Goal: Task Accomplishment & Management: Complete application form

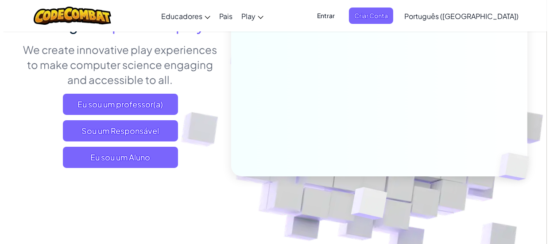
scroll to position [120, 0]
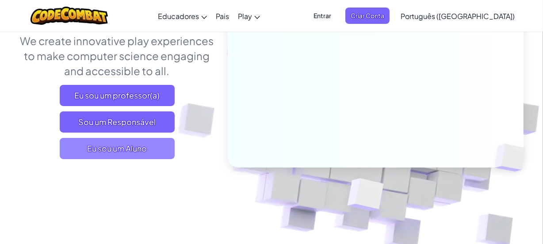
click at [125, 153] on span "Eu sou um Aluno" at bounding box center [117, 148] width 115 height 21
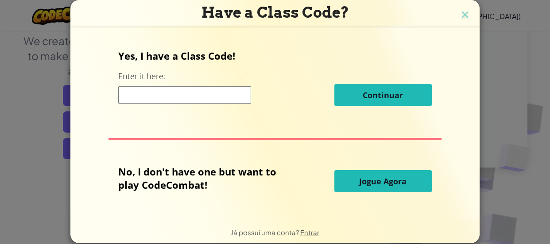
click at [211, 94] on input at bounding box center [184, 95] width 133 height 18
type input "SingSickDown"
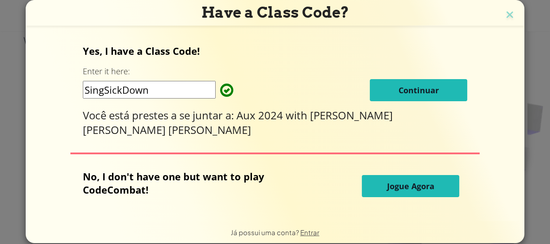
click at [386, 96] on button "Continuar" at bounding box center [418, 90] width 97 height 22
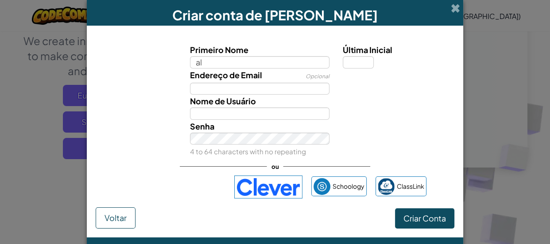
type input "a"
type input "Adelu"
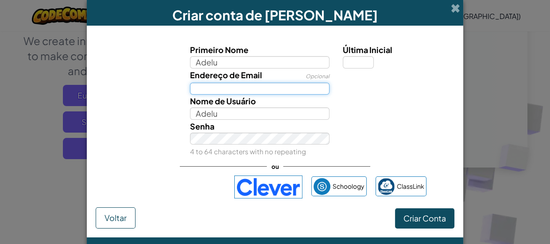
click at [295, 88] on input "Endereço de Email" at bounding box center [260, 89] width 140 height 12
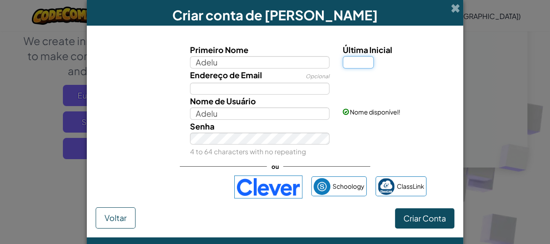
click at [349, 63] on input "Última Inicial" at bounding box center [358, 62] width 31 height 12
type input "A"
type input "AdeluA"
click at [403, 223] on span "Criar Conta" at bounding box center [424, 218] width 42 height 10
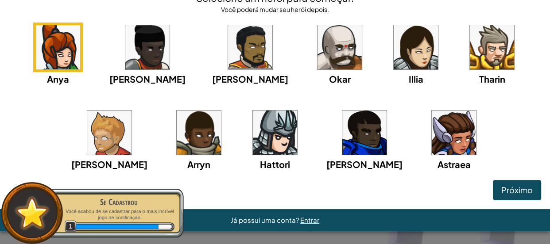
scroll to position [53, 0]
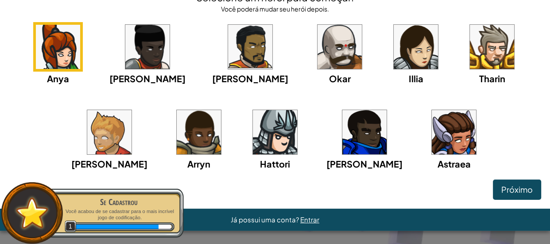
click at [433, 128] on img at bounding box center [454, 132] width 44 height 44
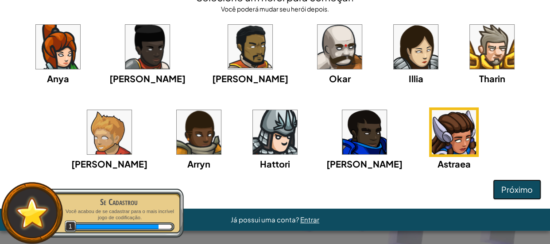
click at [524, 192] on span "Próximo" at bounding box center [516, 190] width 31 height 10
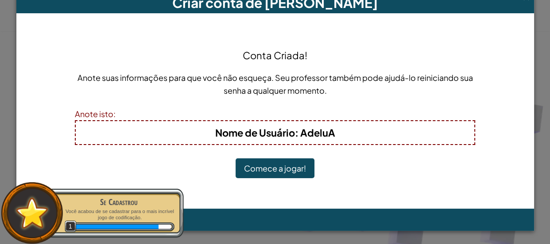
scroll to position [12, 0]
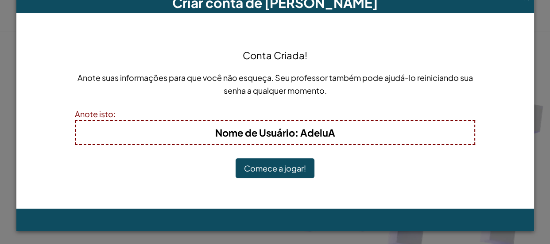
click at [289, 170] on button "Comece a jogar!" at bounding box center [274, 168] width 79 height 20
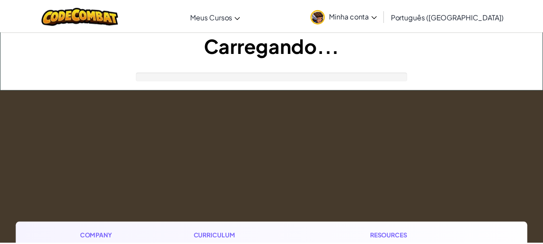
scroll to position [120, 0]
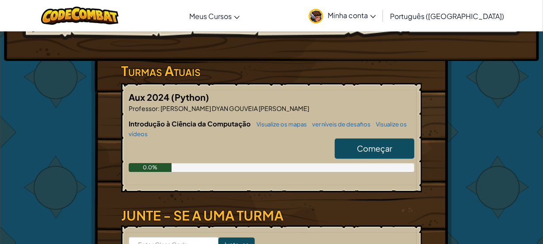
click at [354, 144] on link "Começar" at bounding box center [375, 149] width 80 height 20
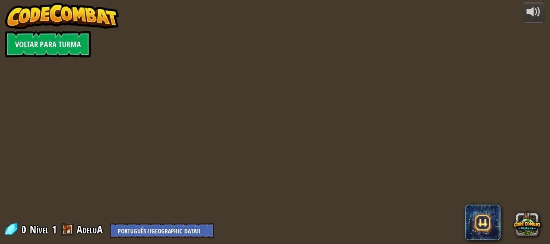
select select "pt-BR"
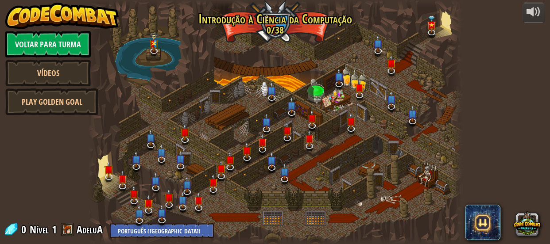
select select "pt-BR"
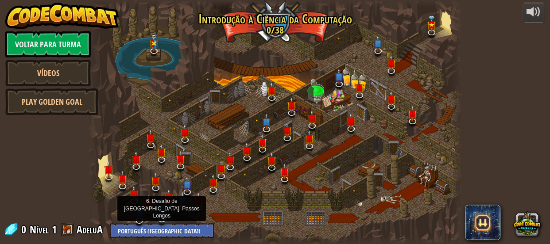
select select "pt-BR"
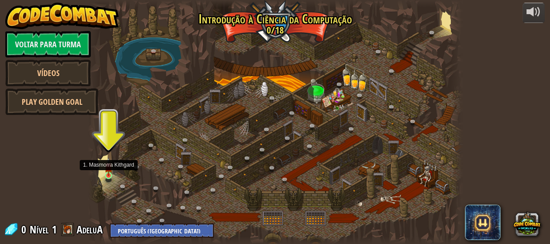
click at [108, 175] on img at bounding box center [108, 167] width 8 height 19
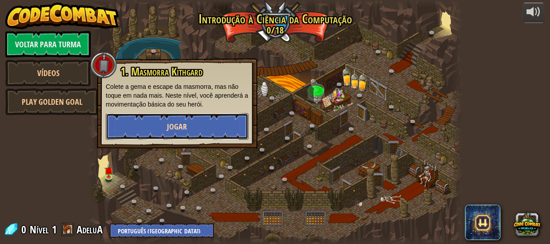
click at [147, 128] on button "Jogar" at bounding box center [177, 126] width 143 height 27
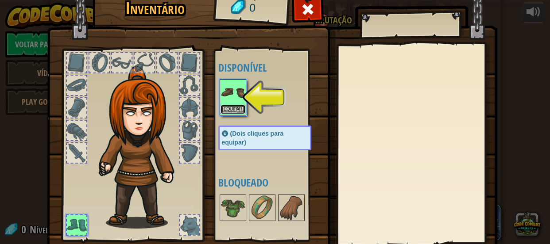
click at [228, 106] on button "Equipar" at bounding box center [232, 109] width 25 height 9
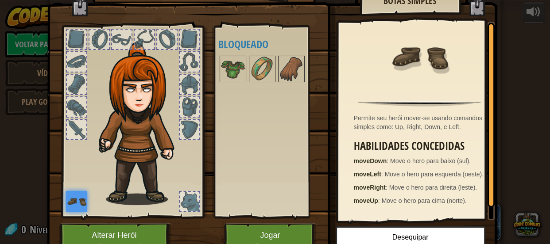
scroll to position [61, 0]
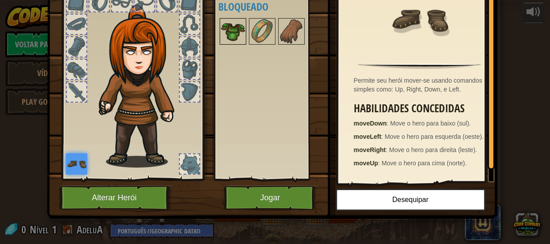
click at [228, 36] on img at bounding box center [232, 31] width 25 height 25
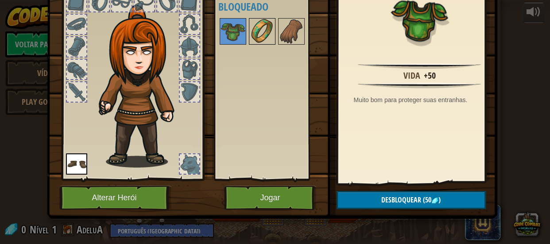
click at [256, 35] on img at bounding box center [262, 31] width 25 height 25
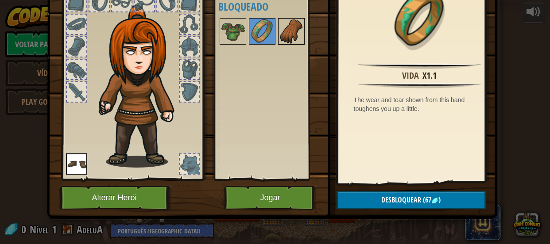
click at [281, 30] on img at bounding box center [291, 31] width 25 height 25
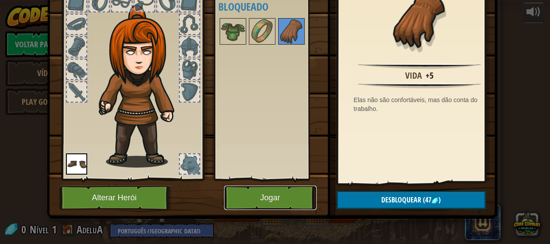
click at [274, 207] on button "Jogar" at bounding box center [270, 198] width 93 height 24
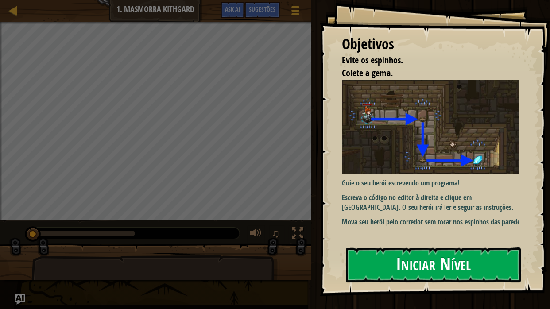
click at [410, 244] on button "Iniciar Nível" at bounding box center [433, 264] width 175 height 35
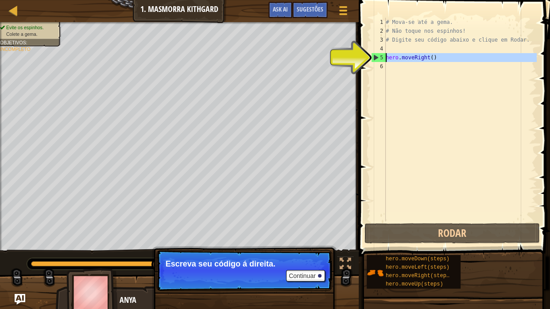
click at [372, 58] on div "5" at bounding box center [378, 57] width 14 height 9
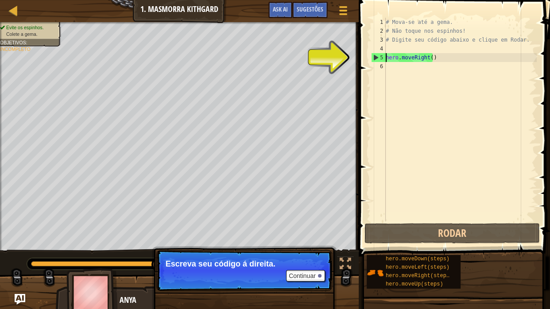
click at [374, 58] on div "5" at bounding box center [378, 57] width 14 height 9
type textarea "hero.moveRight()"
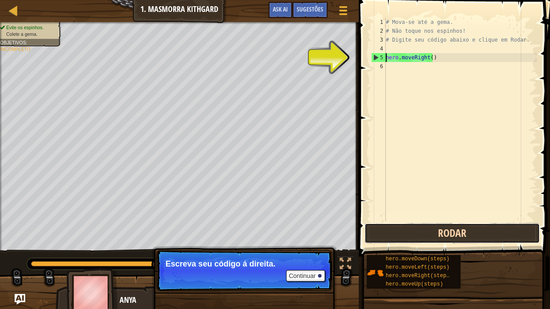
click at [364, 223] on button "Rodar" at bounding box center [451, 233] width 175 height 20
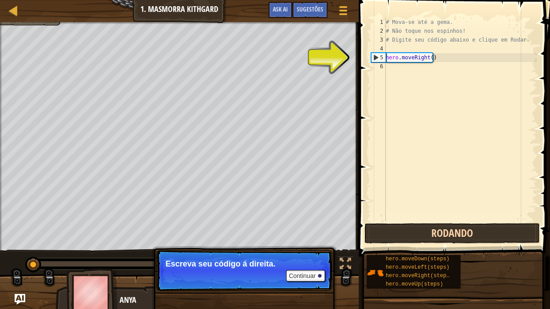
click at [445, 235] on button "Rodando" at bounding box center [451, 233] width 175 height 20
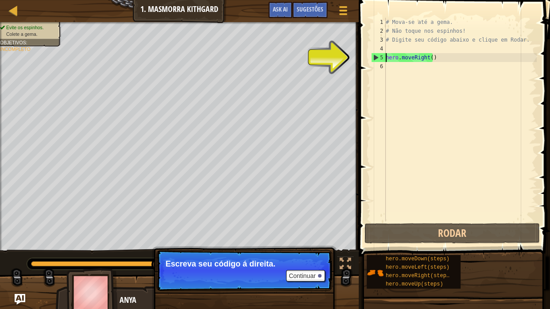
click at [374, 58] on div "5" at bounding box center [378, 57] width 14 height 9
type textarea "hero.moveRight()"
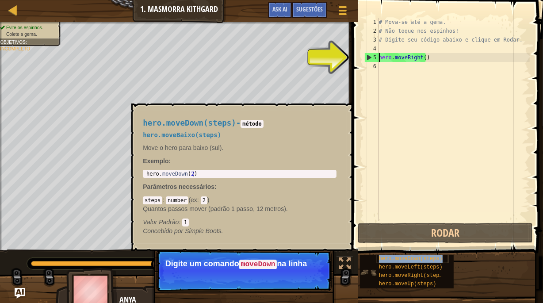
click at [403, 244] on span "hero.moveDown(steps)" at bounding box center [411, 259] width 64 height 6
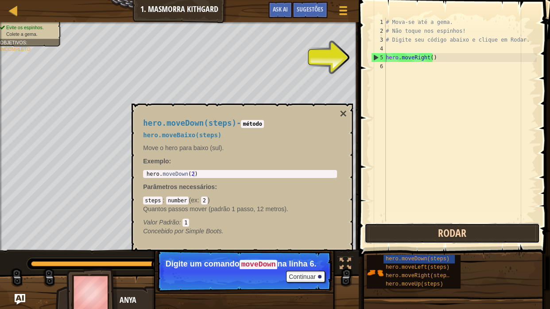
click at [457, 239] on button "Rodar" at bounding box center [451, 233] width 175 height 20
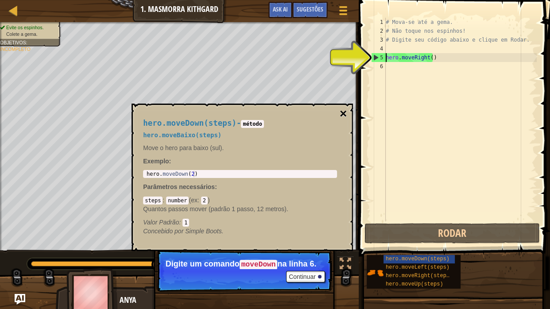
click at [342, 110] on button "×" at bounding box center [342, 114] width 7 height 12
click at [388, 244] on span "hero.moveDown(steps)" at bounding box center [417, 259] width 64 height 6
click at [380, 67] on div "6" at bounding box center [378, 66] width 15 height 9
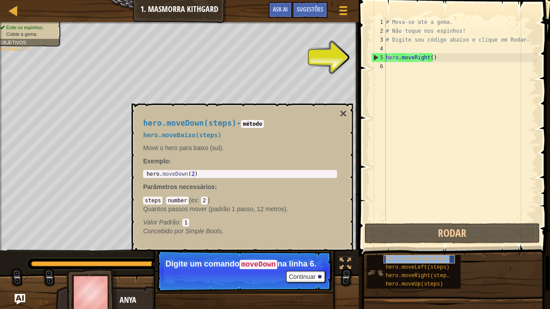
click at [409, 244] on span "hero.moveDown(steps)" at bounding box center [417, 259] width 64 height 6
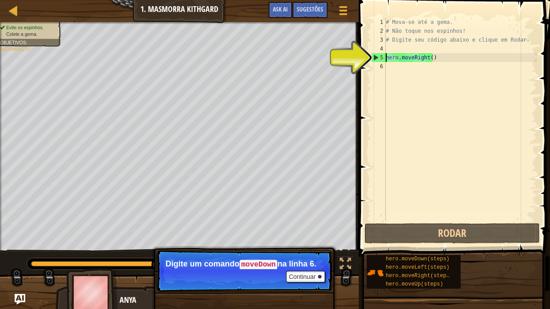
click at [391, 68] on div "# Mova-se até a gema. # Não toque nos espinhos! # Digite seu código abaixo e cl…" at bounding box center [460, 128] width 153 height 221
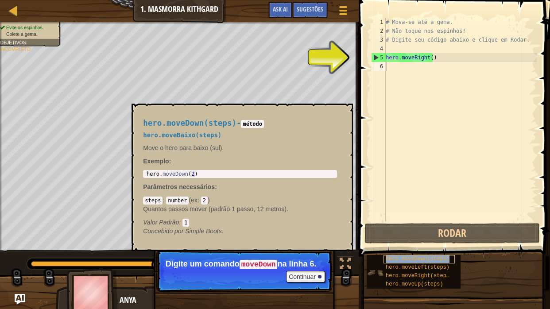
click at [399, 244] on span "hero.moveDown(steps)" at bounding box center [417, 259] width 64 height 6
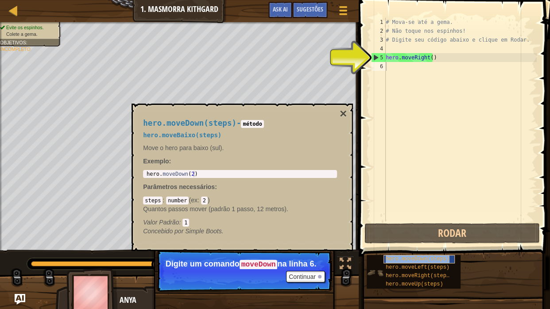
drag, startPoint x: 399, startPoint y: 259, endPoint x: 390, endPoint y: 260, distance: 8.5
click at [390, 244] on span "hero.moveDown(steps)" at bounding box center [417, 259] width 64 height 6
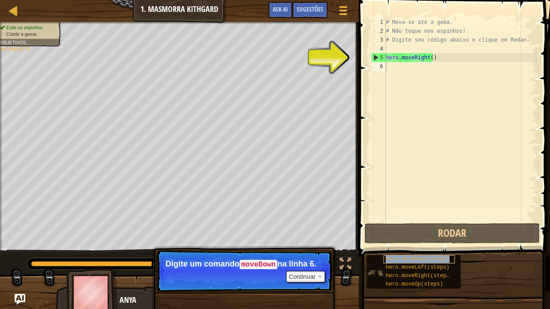
click at [390, 244] on span "hero.moveDown(steps)" at bounding box center [417, 259] width 64 height 6
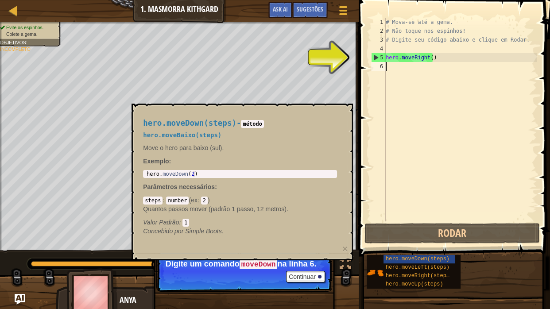
click at [371, 56] on div "5" at bounding box center [378, 57] width 14 height 9
click at [373, 57] on div "5" at bounding box center [378, 57] width 14 height 9
type textarea "hero.moveRight()"
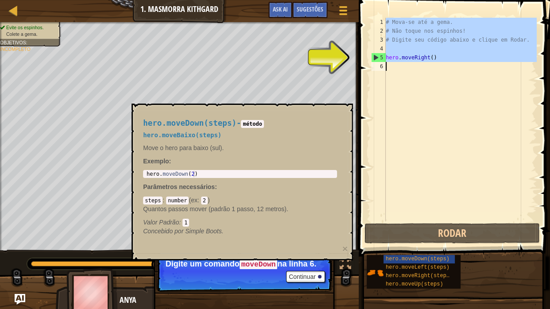
drag, startPoint x: 373, startPoint y: 57, endPoint x: 385, endPoint y: 73, distance: 20.2
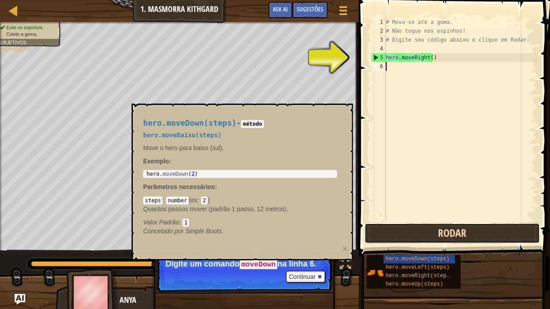
click at [412, 235] on button "Rodar" at bounding box center [451, 233] width 175 height 20
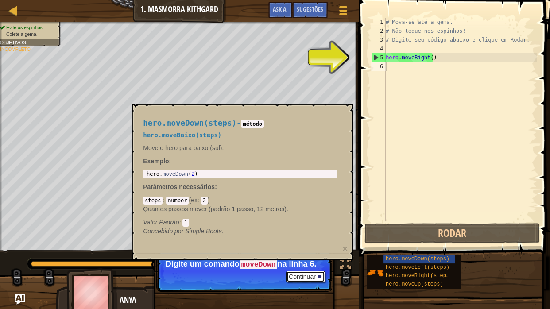
click at [312, 244] on button "Continuar" at bounding box center [305, 277] width 39 height 12
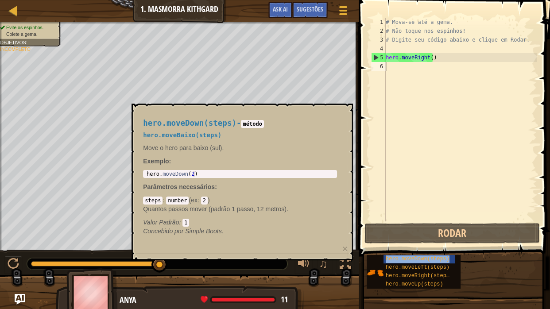
type textarea "hero.moveDown(2)"
click at [192, 173] on div "hero . moveDown ( 2 )" at bounding box center [240, 180] width 190 height 19
drag, startPoint x: 143, startPoint y: 170, endPoint x: 208, endPoint y: 174, distance: 64.4
click at [208, 174] on div "hero.moveDown(2) 1 hero . moveDown ( 2 ) הההההההההההההההההההההההההההההההההההההה…" at bounding box center [240, 174] width 194 height 8
click at [398, 244] on div "hero.moveLeft(steps)" at bounding box center [419, 267] width 72 height 8
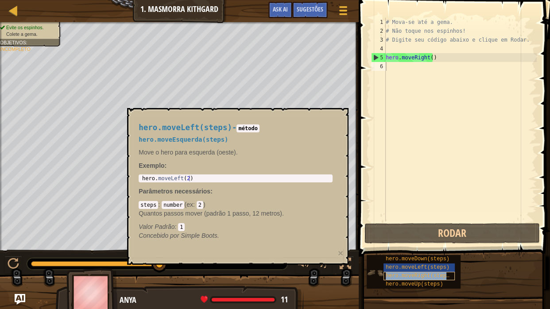
click at [399, 244] on div "hero.moveRight(steps)" at bounding box center [419, 276] width 72 height 8
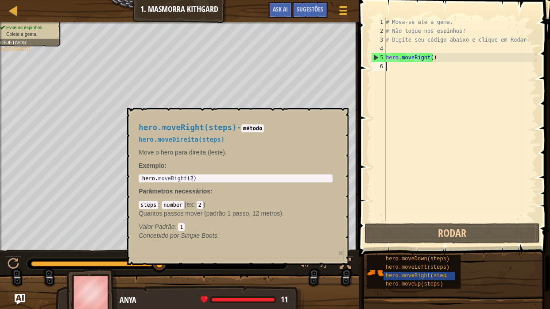
drag, startPoint x: 374, startPoint y: 19, endPoint x: 412, endPoint y: 62, distance: 58.0
click at [412, 62] on div "1 2 3 4 5 6 # Mova-se até a gema. # Não toque nos espinhos! # Digite seu código…" at bounding box center [453, 145] width 194 height 282
click at [403, 63] on div "# Mova-se até a gema. # Não toque nos espinhos! # Digite seu código abaixo e cl…" at bounding box center [460, 128] width 153 height 221
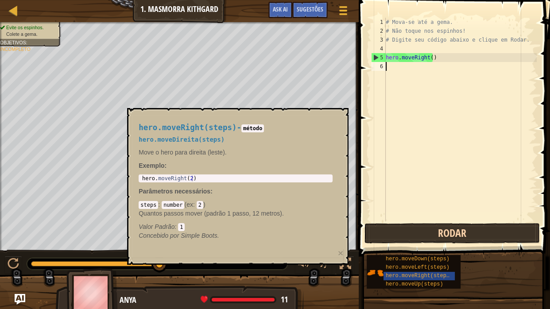
drag, startPoint x: 402, startPoint y: 154, endPoint x: 403, endPoint y: 226, distance: 72.1
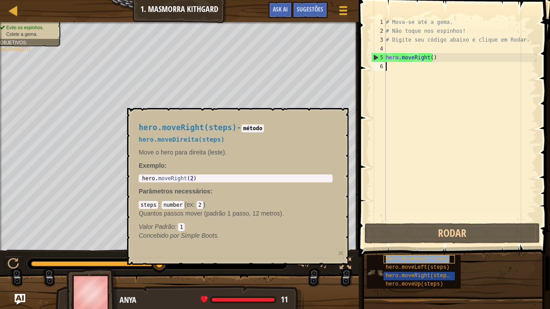
drag, startPoint x: 403, startPoint y: 226, endPoint x: 406, endPoint y: 258, distance: 32.1
click at [406, 244] on span "hero.moveDown(steps)" at bounding box center [417, 259] width 64 height 6
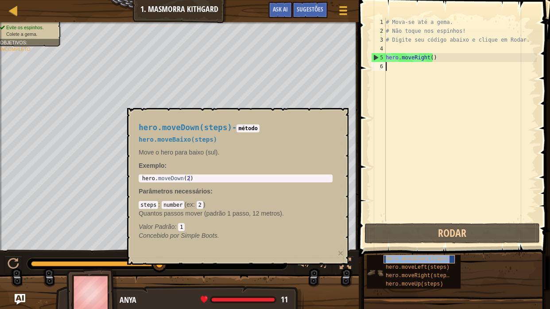
click at [406, 244] on span "hero.moveDown(steps)" at bounding box center [417, 259] width 64 height 6
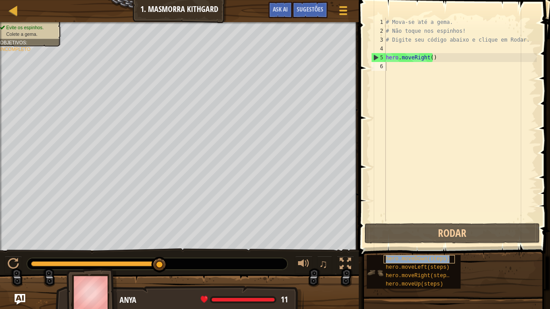
click at [406, 244] on span "hero.moveDown(steps)" at bounding box center [417, 259] width 64 height 6
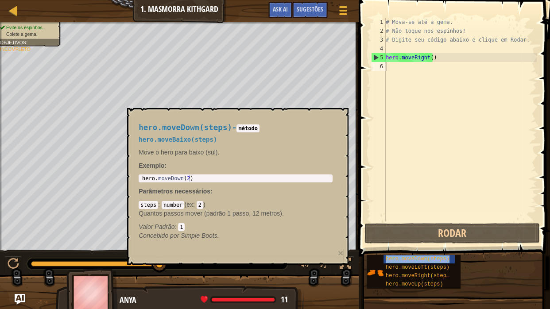
type textarea "hero.moveDown(steps)"
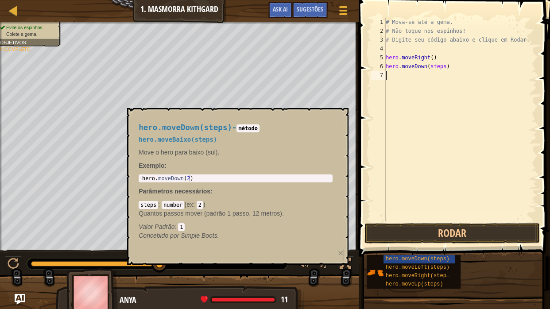
click at [413, 100] on div "# Mova-se até a gema. # Não toque nos espinhos! # Digite seu código abaixo e cl…" at bounding box center [460, 128] width 153 height 221
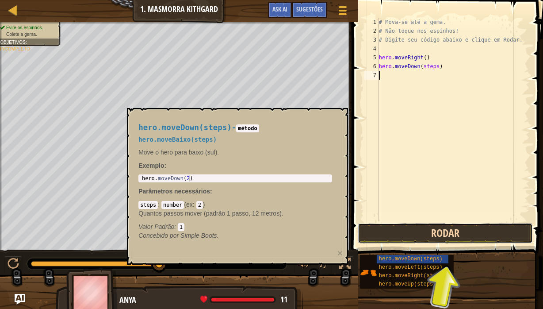
click at [427, 231] on button "Rodar" at bounding box center [445, 233] width 175 height 20
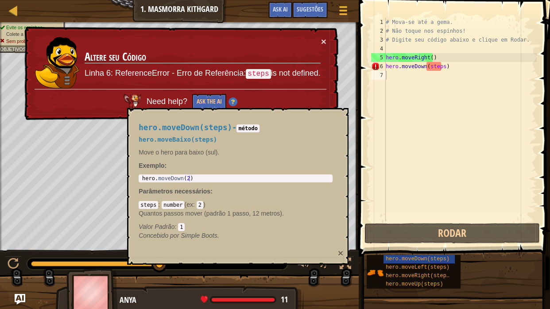
click at [341, 244] on button "×" at bounding box center [340, 252] width 5 height 9
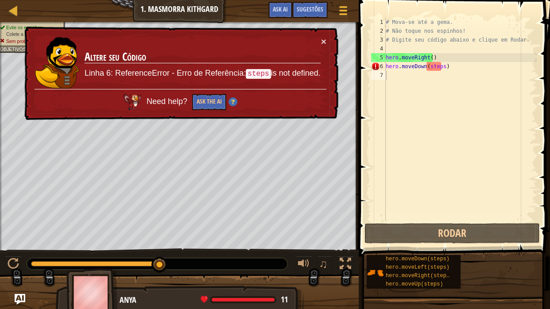
click at [318, 40] on td "Altere seu Código Linha 6: ReferenceError - Erro de Referência: steps is not de…" at bounding box center [202, 63] width 237 height 52
click at [323, 41] on button "×" at bounding box center [323, 41] width 5 height 9
click at [436, 69] on div "# Mova-se até a gema. # Não toque nos espinhos! # Digite seu código abaixo e cl…" at bounding box center [460, 128] width 153 height 221
click at [438, 67] on div "# Mova-se até a gema. # Não toque nos espinhos! # Digite seu código abaixo e cl…" at bounding box center [460, 128] width 153 height 221
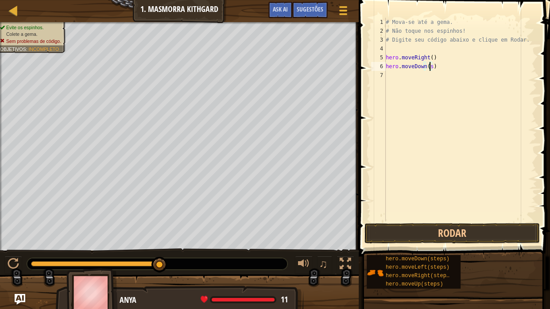
click at [428, 66] on div "# Mova-se até a gema. # Não toque nos espinhos! # Digite seu código abaixo e cl…" at bounding box center [460, 128] width 153 height 221
type textarea "hero.moveDown()"
click at [416, 230] on button "Rodar" at bounding box center [451, 233] width 175 height 20
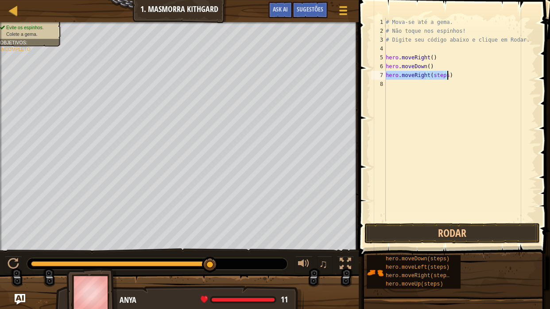
click at [443, 76] on div "# Mova-se até a gema. # Não toque nos espinhos! # Digite seu código abaixo e cl…" at bounding box center [460, 120] width 153 height 204
type textarea "hero.moveRight()"
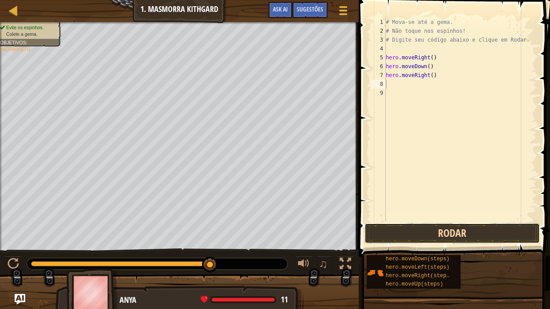
click at [422, 235] on button "Rodar" at bounding box center [451, 233] width 175 height 20
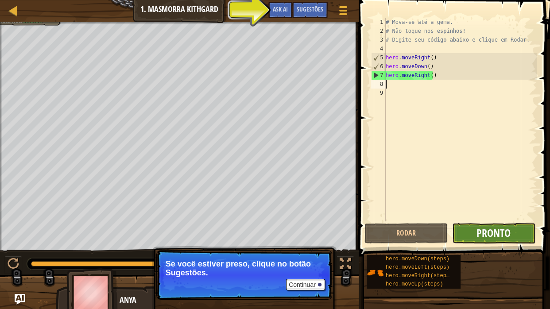
drag, startPoint x: 456, startPoint y: 234, endPoint x: 506, endPoint y: 235, distance: 50.0
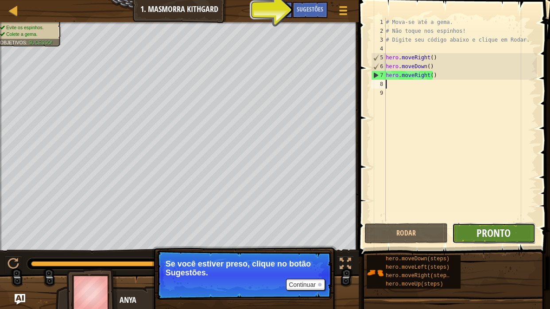
click at [506, 235] on span "Pronto" at bounding box center [493, 233] width 34 height 14
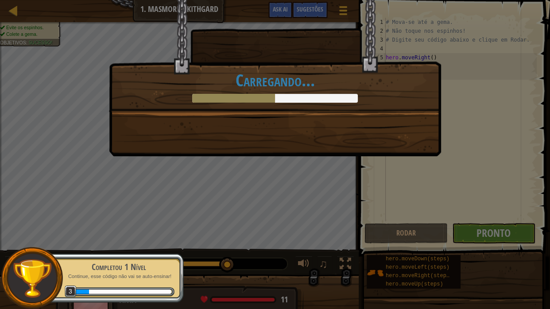
drag, startPoint x: 337, startPoint y: 164, endPoint x: 353, endPoint y: 132, distance: 35.4
drag, startPoint x: 353, startPoint y: 132, endPoint x: 319, endPoint y: 165, distance: 47.6
click at [319, 165] on div "Você completou o Calabouço de Kithgard! +10 +17 Novo Item Código Limpo: sem err…" at bounding box center [275, 154] width 550 height 309
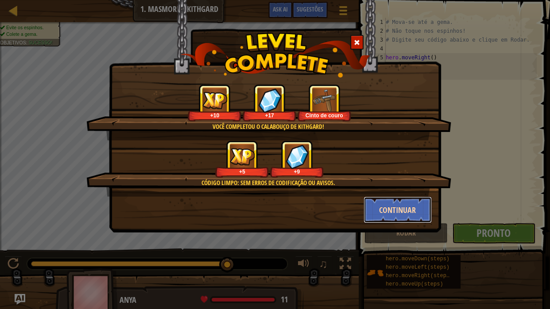
click at [406, 219] on button "Continuar" at bounding box center [397, 210] width 69 height 27
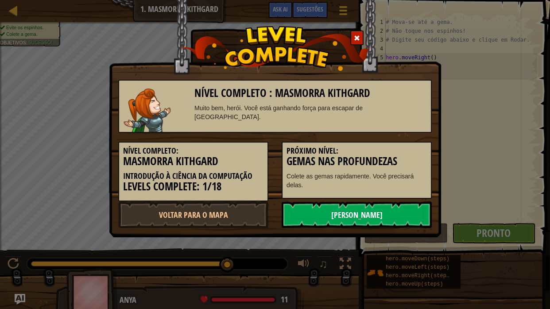
click at [406, 215] on link "[PERSON_NAME]" at bounding box center [356, 214] width 150 height 27
click at [231, 217] on link "Voltar para o Mapa" at bounding box center [193, 214] width 150 height 27
select select "pt-BR"
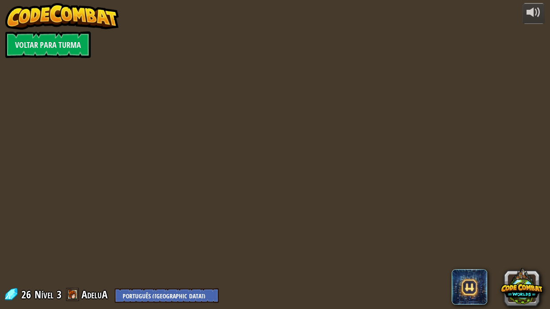
select select "pt-BR"
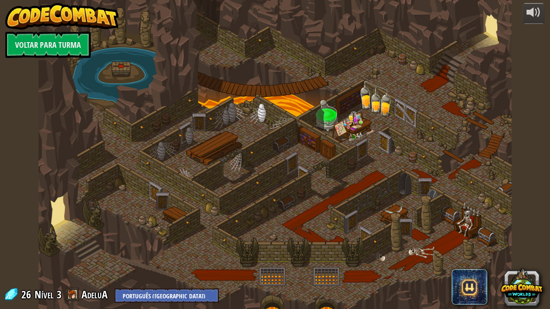
select select "pt-BR"
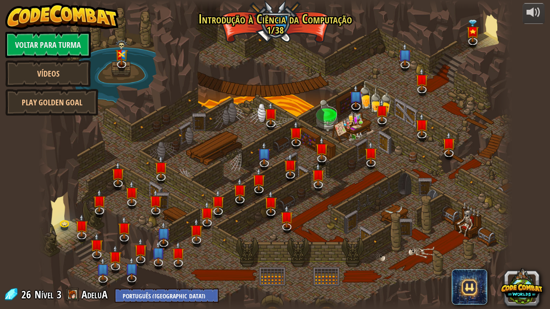
click at [85, 244] on link "AdeluA" at bounding box center [95, 294] width 29 height 14
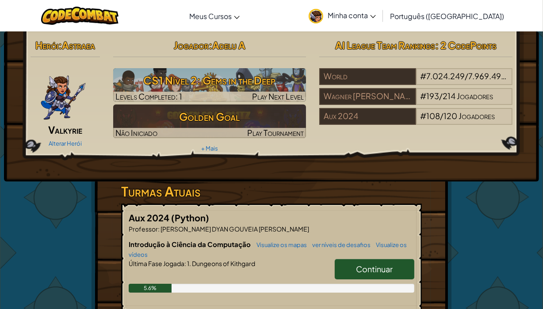
click at [54, 104] on img at bounding box center [63, 94] width 46 height 53
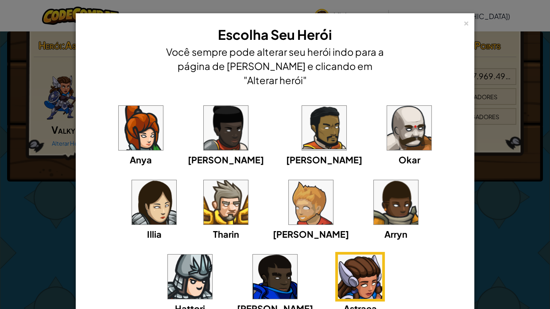
click at [338, 244] on img at bounding box center [360, 276] width 44 height 44
click at [459, 26] on div "× Escolha Seu Herói Você sempre pode alterar seu herói indo para a página de [P…" at bounding box center [275, 56] width 389 height 76
click at [463, 24] on div "×" at bounding box center [466, 21] width 6 height 9
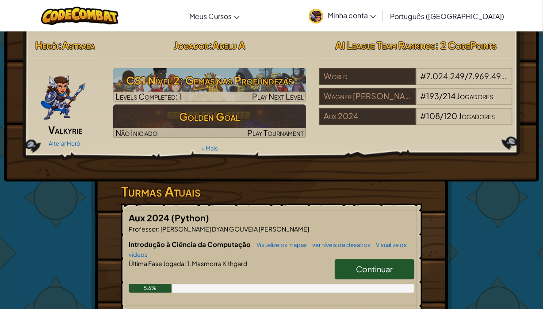
click at [367, 244] on link "Continuar" at bounding box center [375, 269] width 80 height 20
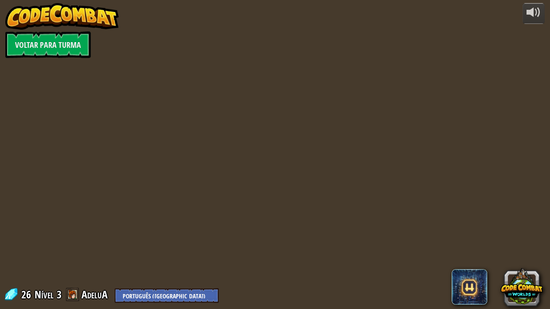
select select "pt-BR"
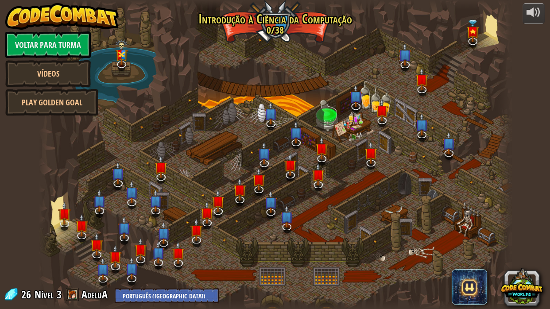
select select "pt-BR"
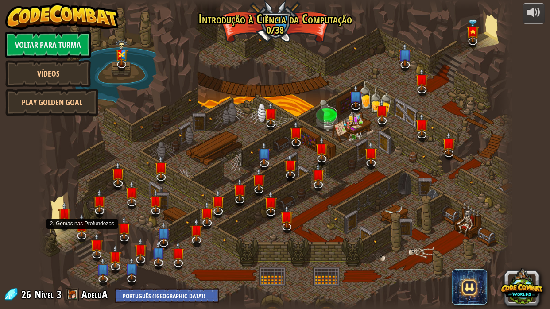
select select "pt-BR"
click at [78, 224] on img at bounding box center [81, 220] width 13 height 30
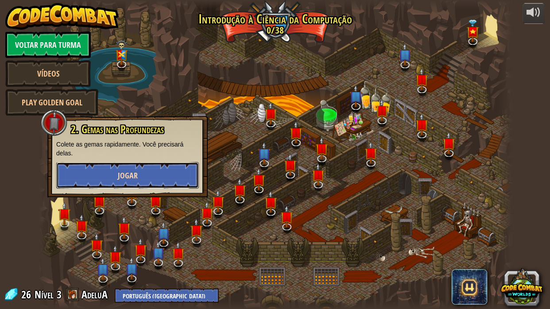
click at [100, 179] on button "Jogar" at bounding box center [127, 175] width 143 height 27
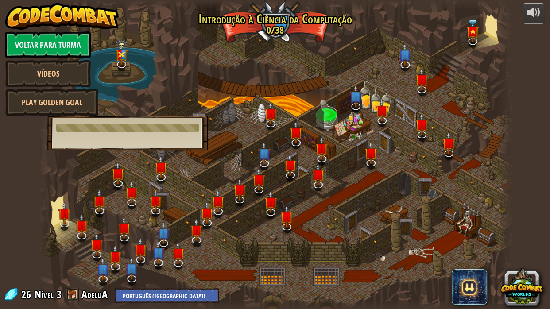
select select "pt-BR"
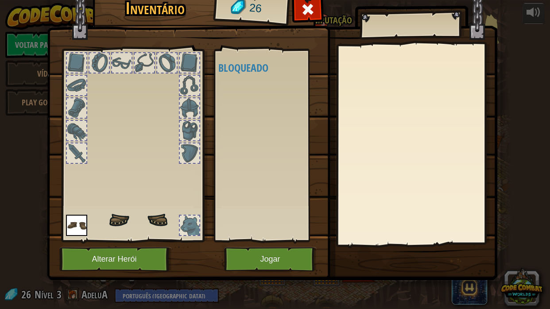
click at [190, 150] on div at bounding box center [189, 152] width 19 height 19
click at [193, 134] on div at bounding box center [189, 130] width 19 height 19
click at [68, 78] on div at bounding box center [76, 85] width 19 height 19
click at [79, 105] on div at bounding box center [76, 107] width 19 height 19
click at [278, 244] on button "Jogar" at bounding box center [270, 259] width 93 height 24
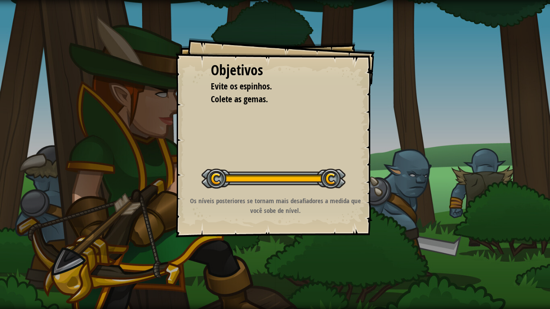
click at [183, 112] on div "Objetivos Evite os espinhos. Colete as gemas. Iniciar Nível Erro ao carregar do…" at bounding box center [274, 137] width 199 height 199
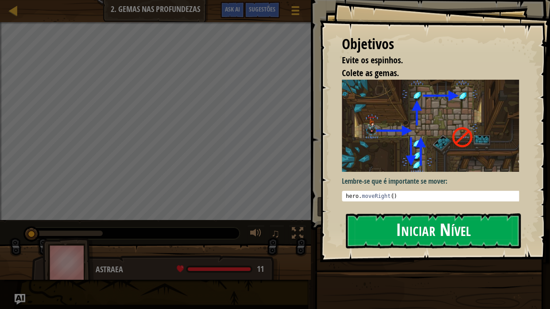
click at [435, 227] on button "Iniciar Nível" at bounding box center [433, 230] width 175 height 35
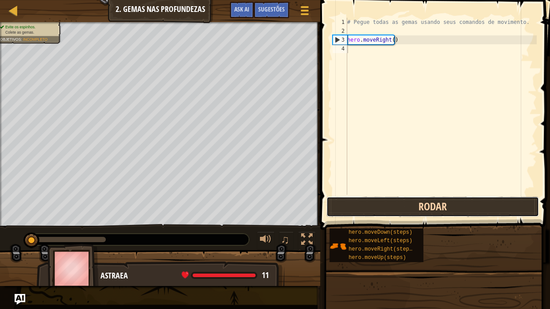
click at [389, 203] on button "Rodar" at bounding box center [432, 207] width 212 height 20
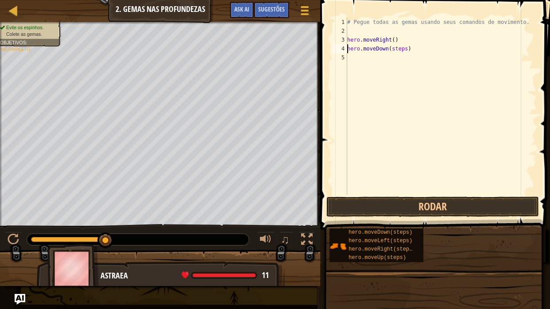
click at [401, 49] on div "# Pegue todas as gemas usando seus comandos de movimento. hero . moveRight ( ) …" at bounding box center [440, 115] width 191 height 195
click at [402, 49] on div "# Pegue todas as gemas usando seus comandos de movimento. hero . moveRight ( ) …" at bounding box center [440, 115] width 191 height 195
click at [419, 204] on button "Rodar" at bounding box center [432, 207] width 212 height 20
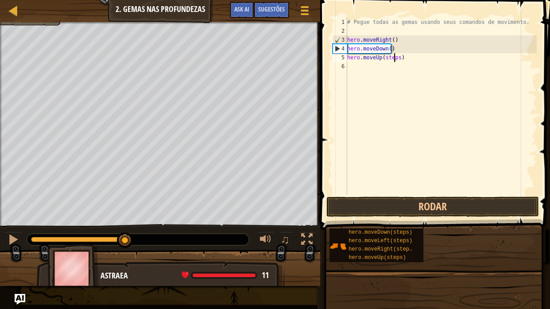
click at [394, 58] on div "# Pegue todas as gemas usando seus comandos de movimento. hero . moveRight ( ) …" at bounding box center [440, 115] width 191 height 195
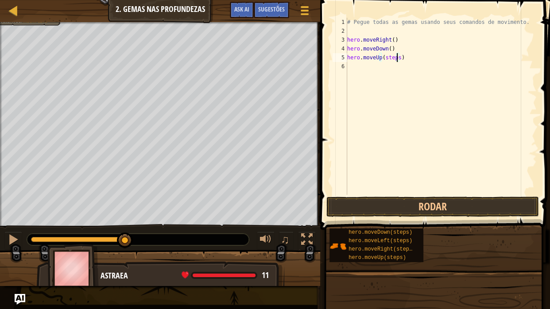
click at [397, 58] on div "# Pegue todas as gemas usando seus comandos de movimento. hero . moveRight ( ) …" at bounding box center [440, 115] width 191 height 195
click at [398, 209] on button "Rodar" at bounding box center [432, 207] width 212 height 20
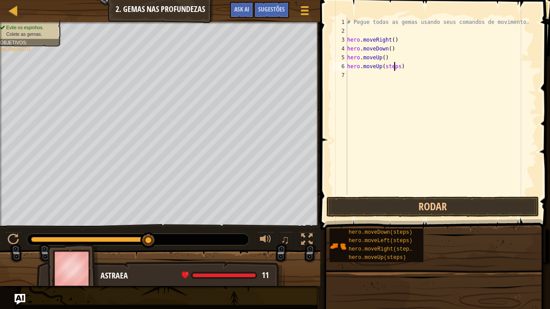
click at [395, 66] on div "# Pegue todas as gemas usando seus comandos de movimento. hero . moveRight ( ) …" at bounding box center [440, 115] width 191 height 195
click at [394, 67] on div "# Pegue todas as gemas usando seus comandos de movimento. hero . moveRight ( ) …" at bounding box center [440, 115] width 191 height 195
click at [397, 67] on div "# Pegue todas as gemas usando seus comandos de movimento. hero . moveRight ( ) …" at bounding box center [440, 115] width 191 height 195
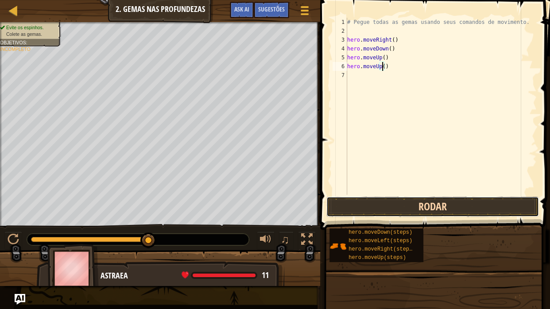
click at [389, 200] on button "Rodar" at bounding box center [432, 207] width 212 height 20
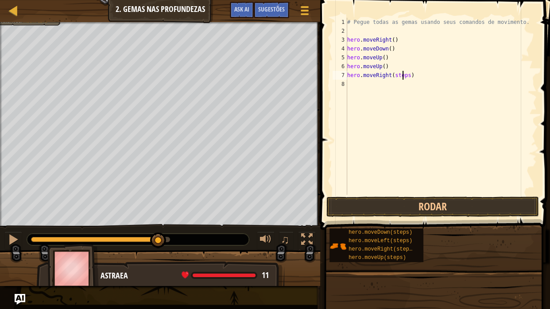
click at [404, 75] on div "# Pegue todas as gemas usando seus comandos de movimento. hero . moveRight ( ) …" at bounding box center [440, 115] width 191 height 195
type textarea "hero.moveRight()"
click at [408, 204] on button "Rodar" at bounding box center [432, 207] width 212 height 20
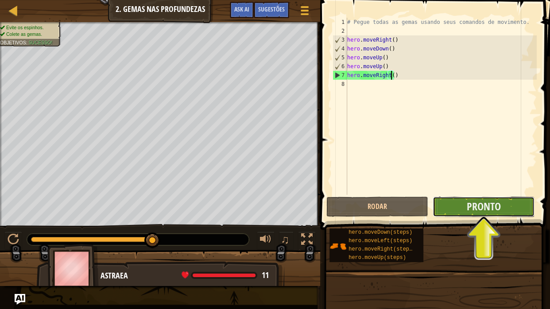
click at [464, 205] on button "Pronto" at bounding box center [483, 207] width 102 height 20
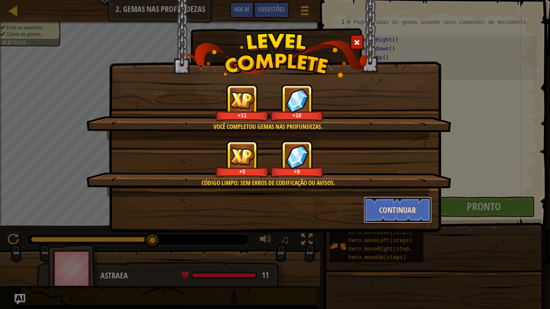
click at [398, 209] on button "Continuar" at bounding box center [397, 210] width 69 height 27
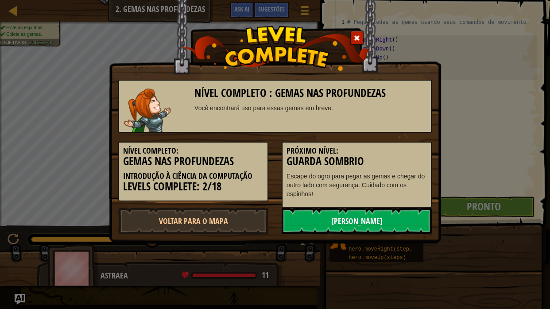
click at [342, 216] on link "[PERSON_NAME]" at bounding box center [356, 221] width 150 height 27
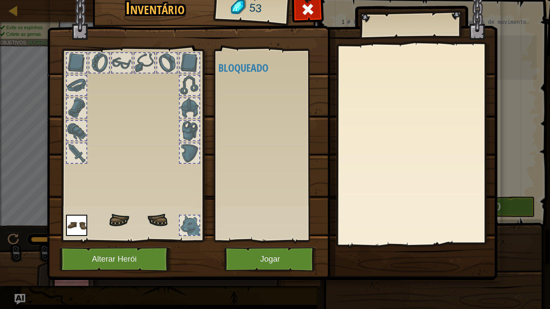
drag, startPoint x: 187, startPoint y: 145, endPoint x: 179, endPoint y: 141, distance: 9.1
click at [179, 141] on div at bounding box center [132, 142] width 146 height 199
click at [183, 131] on div at bounding box center [189, 130] width 19 height 19
click at [189, 100] on div at bounding box center [189, 107] width 19 height 19
click at [188, 88] on div at bounding box center [189, 85] width 19 height 19
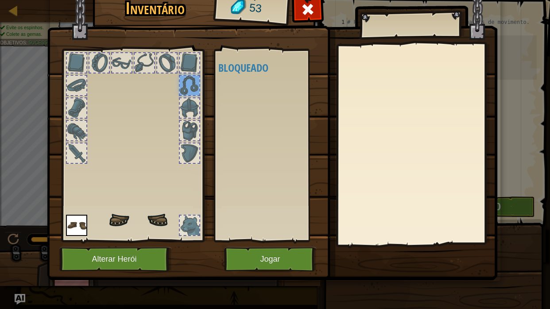
click at [184, 64] on div at bounding box center [189, 62] width 19 height 19
click at [162, 63] on div at bounding box center [166, 62] width 19 height 19
click at [152, 64] on div at bounding box center [144, 62] width 19 height 19
click at [128, 65] on div at bounding box center [121, 62] width 19 height 19
click at [94, 67] on div at bounding box center [98, 62] width 19 height 19
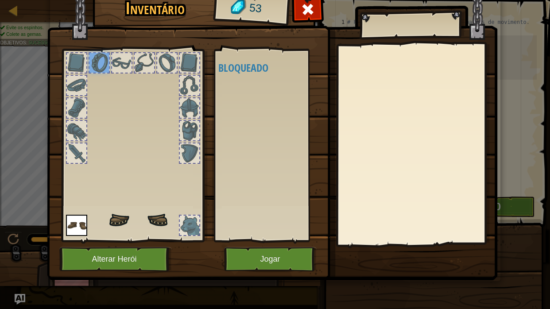
click at [76, 66] on div at bounding box center [76, 62] width 19 height 19
drag, startPoint x: 74, startPoint y: 79, endPoint x: 73, endPoint y: 91, distance: 12.0
click at [74, 84] on div at bounding box center [76, 85] width 19 height 19
click at [76, 102] on div at bounding box center [76, 107] width 19 height 19
click at [76, 123] on div at bounding box center [76, 130] width 19 height 19
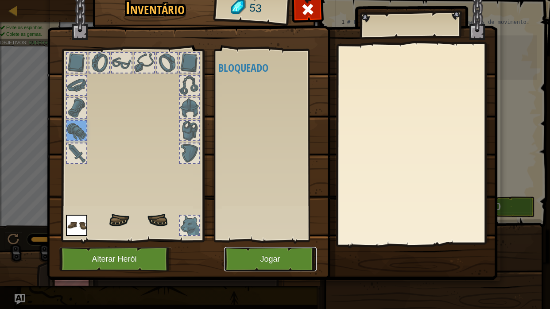
click at [251, 244] on button "Jogar" at bounding box center [270, 259] width 93 height 24
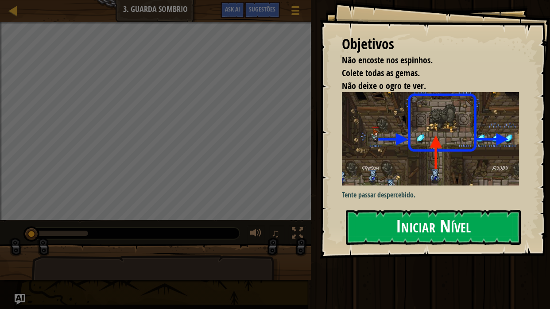
click at [412, 227] on button "Iniciar Nível" at bounding box center [433, 227] width 175 height 35
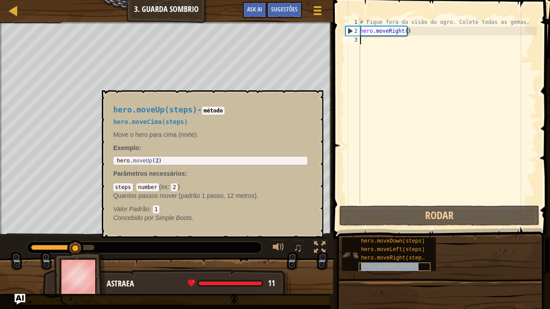
click at [410, 244] on span "hero.moveUp(steps)" at bounding box center [390, 266] width 58 height 6
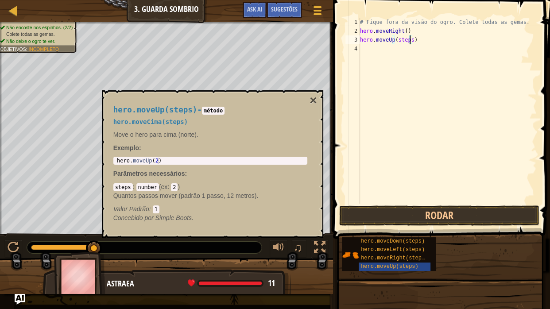
click at [409, 39] on div "# Fique fora da visão do ogro. Colete todas as gemas. hero . moveRight ( ) hero…" at bounding box center [447, 120] width 178 height 204
click at [416, 47] on div "# Fique fora da visão do ogro. Colete todas as gemas. hero . moveRight ( ) hero…" at bounding box center [447, 120] width 178 height 204
click at [416, 48] on div "# Fique fora da visão do ogro. Colete todas as gemas. hero . moveRight ( ) hero…" at bounding box center [447, 120] width 178 height 204
click at [415, 58] on div "# Fique fora da visão do ogro. Colete todas as gemas. hero . moveRight ( ) hero…" at bounding box center [447, 120] width 178 height 204
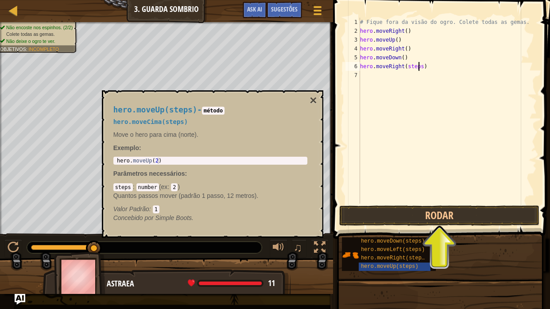
click at [417, 66] on div "# Fique fora da visão do ogro. Colete todas as gemas. hero . moveRight ( ) hero…" at bounding box center [447, 120] width 178 height 204
type textarea "hero.moveRight()"
click at [316, 97] on button "×" at bounding box center [312, 100] width 7 height 12
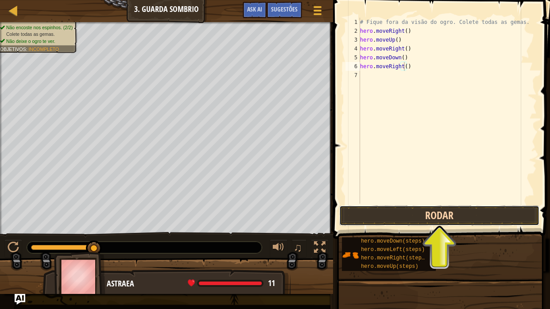
click at [379, 214] on button "Rodar" at bounding box center [439, 215] width 200 height 20
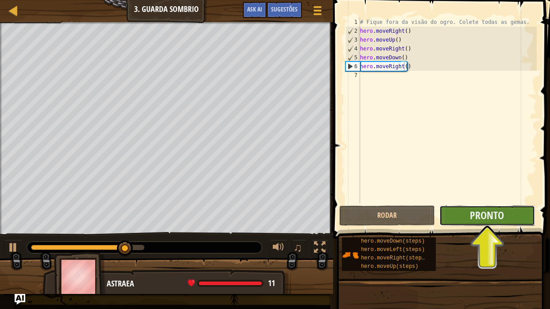
click at [456, 213] on button "Pronto" at bounding box center [487, 215] width 96 height 20
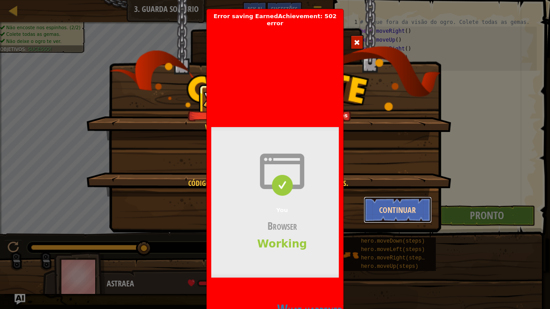
click at [386, 207] on button "Continuar" at bounding box center [397, 210] width 69 height 27
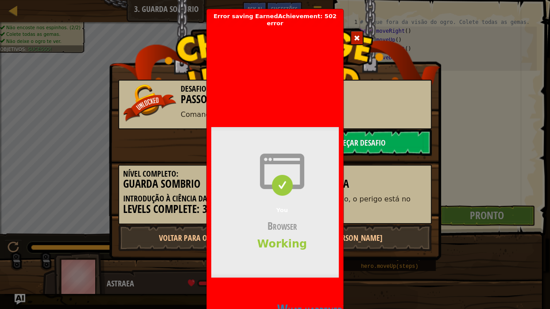
click at [310, 244] on h2 "What happened?" at bounding box center [312, 309] width 202 height 17
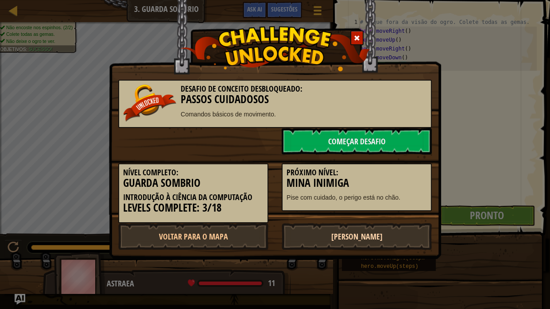
click at [343, 231] on link "[PERSON_NAME]" at bounding box center [356, 236] width 150 height 27
click at [345, 234] on link "[PERSON_NAME]" at bounding box center [356, 236] width 150 height 27
click at [348, 136] on link "Começar Desafio" at bounding box center [356, 141] width 150 height 27
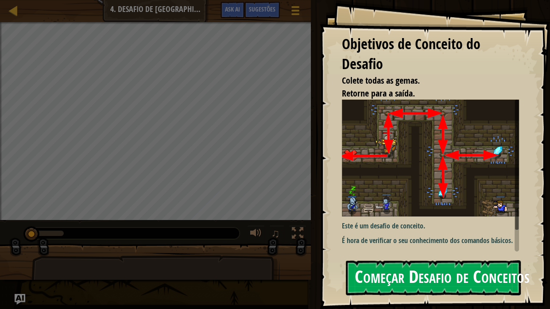
click at [455, 244] on button "Começar Desafio de Conceitos" at bounding box center [433, 277] width 175 height 35
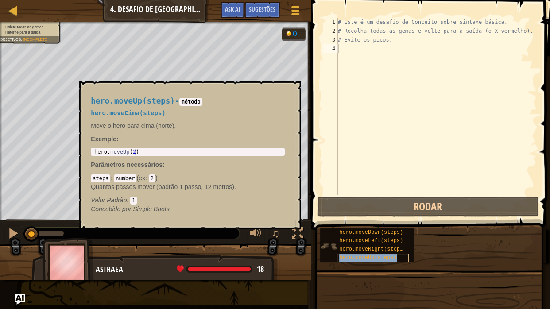
click at [362, 244] on div "hero.moveUp(steps)" at bounding box center [373, 258] width 72 height 8
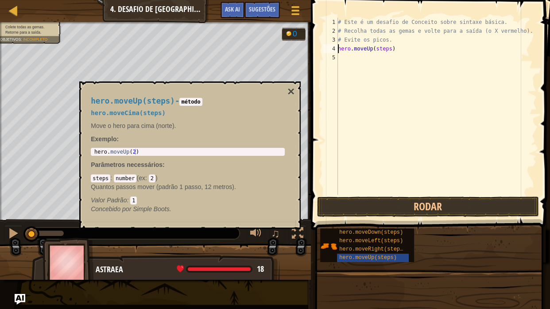
click at [386, 48] on div "# Este é um desafio de Conceito sobre sintaxe básica. # Recolha todas as gemas …" at bounding box center [436, 115] width 200 height 195
click at [394, 58] on div "# Este é um desafio de Conceito sobre sintaxe básica. # Recolha todas as gemas …" at bounding box center [436, 115] width 200 height 195
click at [395, 58] on div "# Este é um desafio de Conceito sobre sintaxe básica. # Recolha todas as gemas …" at bounding box center [436, 115] width 200 height 195
click at [392, 66] on div "# Este é um desafio de Conceito sobre sintaxe básica. # Recolha todas as gemas …" at bounding box center [436, 115] width 200 height 195
click at [289, 90] on button "×" at bounding box center [290, 91] width 7 height 12
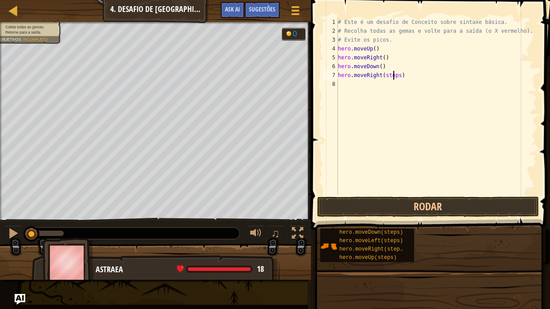
click at [394, 75] on div "# Este é um desafio de Conceito sobre sintaxe básica. # Recolha todas as gemas …" at bounding box center [436, 115] width 200 height 195
click at [391, 85] on div "# Este é um desafio de Conceito sobre sintaxe básica. # Recolha todas as gemas …" at bounding box center [436, 115] width 200 height 195
click at [392, 84] on div "# Este é um desafio de Conceito sobre sintaxe básica. # Recolha todas as gemas …" at bounding box center [436, 115] width 200 height 195
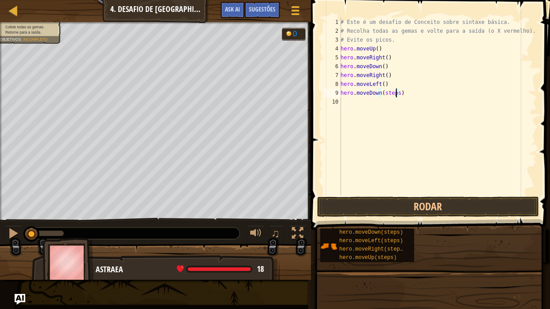
click at [394, 92] on div "# Este é um desafio de Conceito sobre sintaxe básica. # Recolha todas as gemas …" at bounding box center [438, 115] width 198 height 195
click at [389, 208] on button "Rodar" at bounding box center [428, 207] width 222 height 20
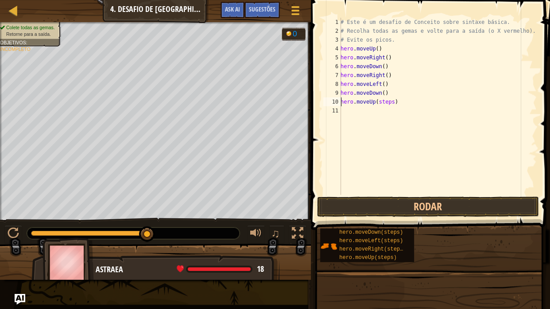
click at [389, 101] on div "# Este é um desafio de Conceito sobre sintaxe básica. # Recolha todas as gemas …" at bounding box center [438, 115] width 198 height 195
click at [389, 112] on div "# Este é um desafio de Conceito sobre sintaxe básica. # Recolha todas as gemas …" at bounding box center [438, 115] width 198 height 195
click at [393, 121] on div "# Este é um desafio de Conceito sobre sintaxe básica. # Recolha todas as gemas …" at bounding box center [438, 115] width 198 height 195
click at [384, 120] on div "# Este é um desafio de Conceito sobre sintaxe básica. # Recolha todas as gemas …" at bounding box center [438, 115] width 198 height 195
click at [393, 130] on div "# Este é um desafio de Conceito sobre sintaxe básica. # Recolha todas as gemas …" at bounding box center [438, 115] width 198 height 195
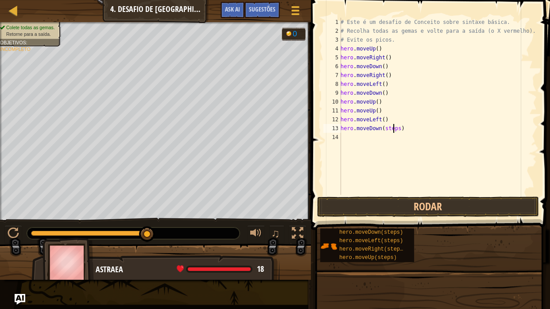
click at [393, 130] on div "# Este é um desafio de Conceito sobre sintaxe básica. # Recolha todas as gemas …" at bounding box center [438, 115] width 198 height 195
click at [394, 130] on div "# Este é um desafio de Conceito sobre sintaxe básica. # Recolha todas as gemas …" at bounding box center [438, 115] width 198 height 195
click at [393, 137] on div "# Este é um desafio de Conceito sobre sintaxe básica. # Recolha todas as gemas …" at bounding box center [438, 115] width 198 height 195
type textarea "hero.moveLeft()"
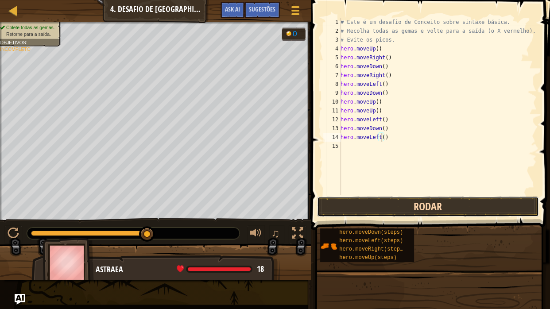
click at [378, 202] on button "Rodar" at bounding box center [428, 207] width 222 height 20
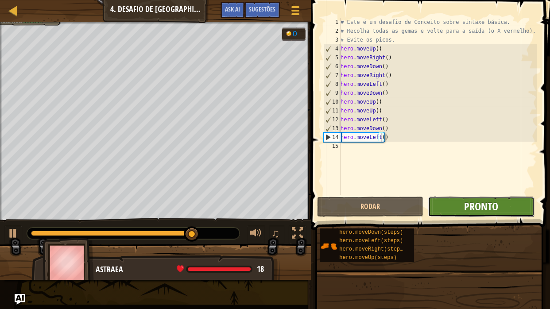
click at [481, 200] on span "Pronto" at bounding box center [481, 206] width 34 height 14
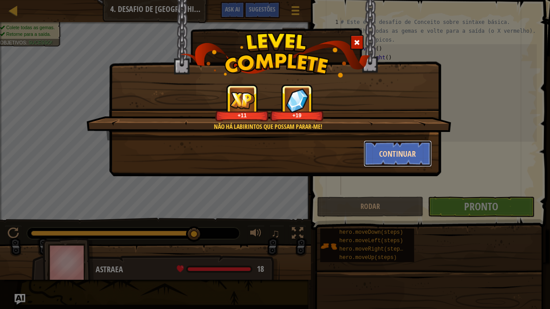
click at [393, 149] on button "Continuar" at bounding box center [397, 153] width 69 height 27
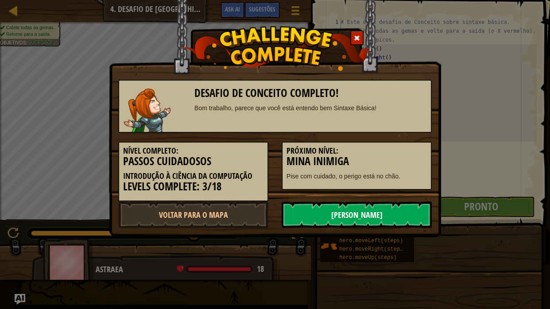
click at [344, 204] on link "[PERSON_NAME]" at bounding box center [356, 214] width 150 height 27
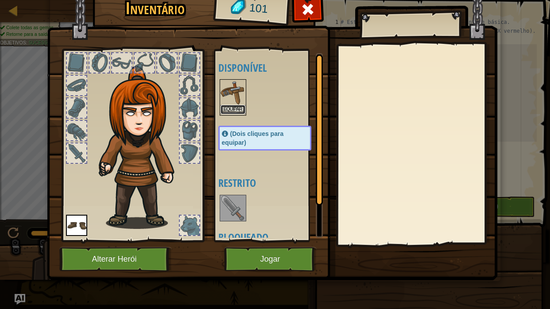
click at [239, 109] on button "Equipar" at bounding box center [232, 109] width 25 height 9
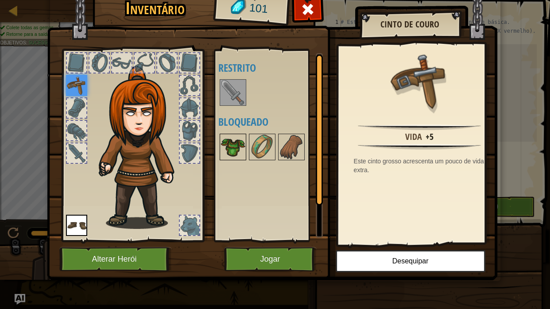
click at [236, 148] on img at bounding box center [232, 147] width 25 height 25
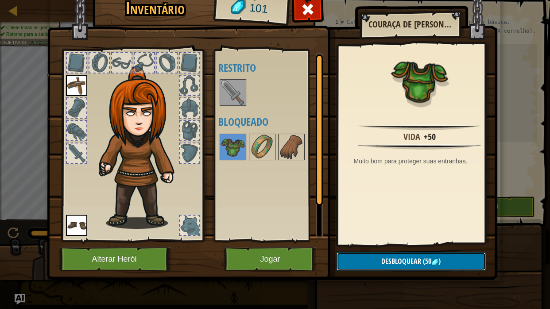
click at [423, 244] on span "(50" at bounding box center [426, 261] width 10 height 10
click at [406, 244] on button "Confirmar" at bounding box center [410, 261] width 149 height 18
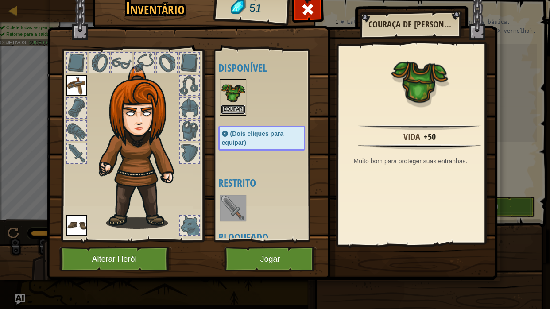
click at [225, 107] on button "Equipar" at bounding box center [232, 109] width 25 height 9
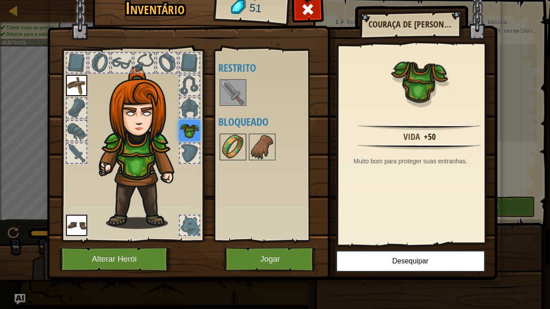
click at [239, 145] on img at bounding box center [232, 147] width 25 height 25
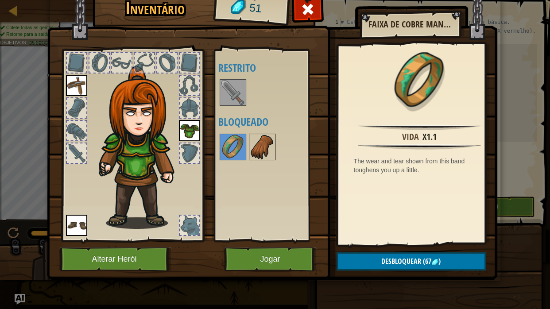
click at [271, 150] on img at bounding box center [262, 147] width 25 height 25
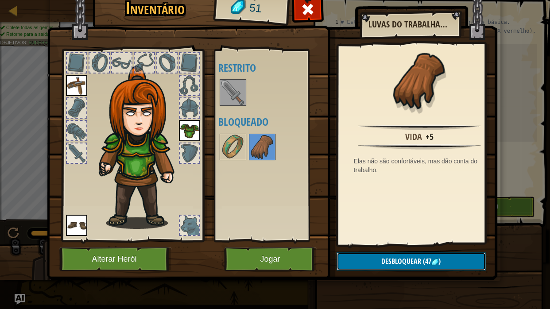
click at [437, 244] on button "Desbloquear (47 )" at bounding box center [410, 261] width 149 height 18
click at [428, 244] on button "Confirmar" at bounding box center [410, 261] width 149 height 18
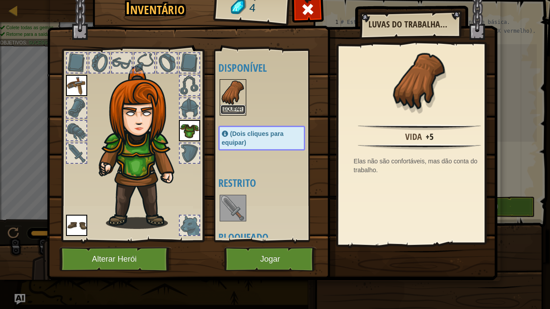
click at [232, 108] on button "Equipar" at bounding box center [232, 109] width 25 height 9
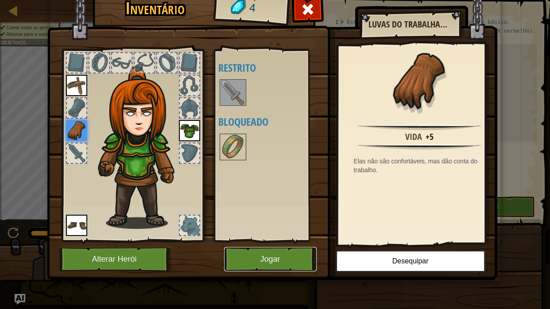
click at [281, 244] on button "Jogar" at bounding box center [270, 259] width 93 height 24
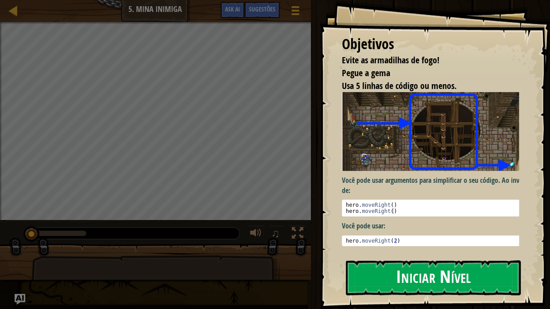
click at [370, 244] on button "Iniciar Nível" at bounding box center [433, 277] width 175 height 35
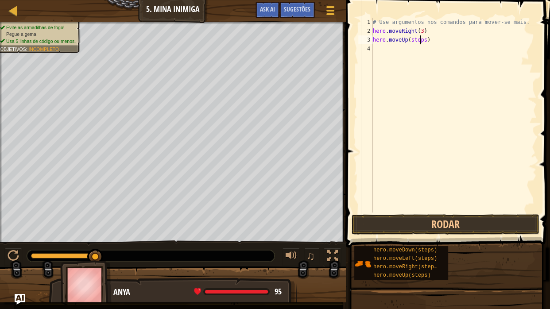
click at [420, 40] on div "# Use argumentos nos comandos para mover-se mais. hero . moveRight ( 3 ) hero .…" at bounding box center [454, 124] width 166 height 212
click at [410, 42] on div "# Use argumentos nos comandos para mover-se mais. hero . moveRight ( 3 ) hero .…" at bounding box center [454, 124] width 166 height 212
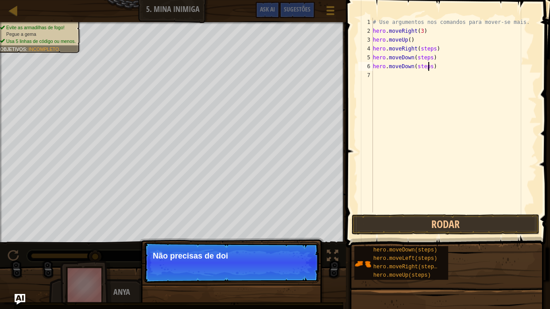
click at [428, 66] on div "# Use argumentos nos comandos para mover-se mais. hero . moveRight ( 3 ) hero .…" at bounding box center [454, 124] width 166 height 212
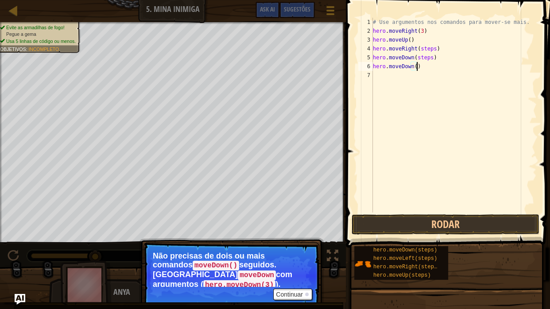
click at [418, 67] on div "# Use argumentos nos comandos para mover-se mais. hero . moveRight ( 3 ) hero .…" at bounding box center [454, 124] width 166 height 212
type textarea "h"
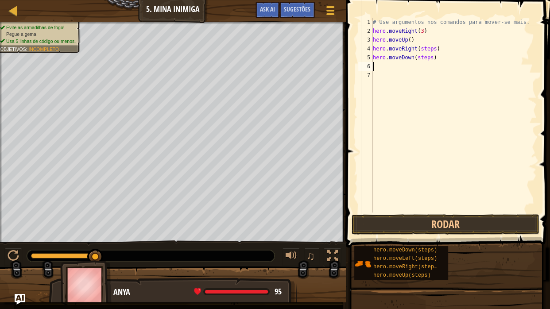
click at [428, 57] on div "# Use argumentos nos comandos para mover-se mais. hero . moveRight ( 3 ) hero .…" at bounding box center [454, 124] width 166 height 212
click at [430, 49] on div "# Use argumentos nos comandos para mover-se mais. hero . moveRight ( 3 ) hero .…" at bounding box center [454, 124] width 166 height 212
type textarea "hero.moveRight()"
click at [379, 66] on div "# Use argumentos nos comandos para mover-se mais. hero . moveRight ( 3 ) hero .…" at bounding box center [454, 124] width 166 height 212
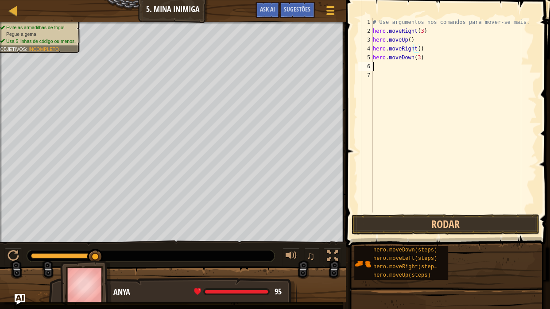
scroll to position [4, 0]
click at [429, 65] on div "# Use argumentos nos comandos para mover-se mais. hero . moveRight ( 3 ) hero .…" at bounding box center [454, 115] width 166 height 195
click at [430, 65] on div "# Use argumentos nos comandos para mover-se mais. hero . moveRight ( 3 ) hero .…" at bounding box center [454, 124] width 166 height 212
type textarea "hero.moveRight(2)"
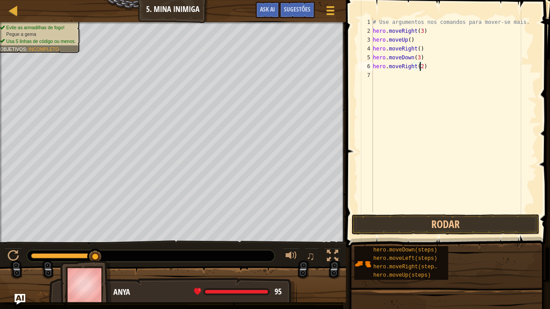
click at [380, 78] on div "# Use argumentos nos comandos para mover-se mais. hero . moveRight ( 3 ) hero .…" at bounding box center [454, 124] width 166 height 212
click at [369, 223] on button "Rodar" at bounding box center [445, 224] width 188 height 20
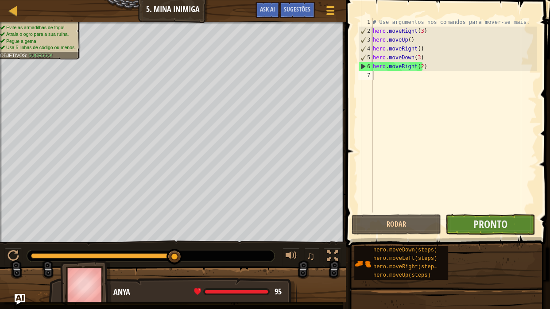
drag, startPoint x: 461, startPoint y: 212, endPoint x: 461, endPoint y: 217, distance: 5.3
click at [461, 217] on div "1 2 3 4 5 6 7 # Use argumentos nos comandos para mover-se mais. hero . moveRigh…" at bounding box center [446, 141] width 207 height 274
click at [461, 225] on button "Pronto" at bounding box center [489, 224] width 89 height 20
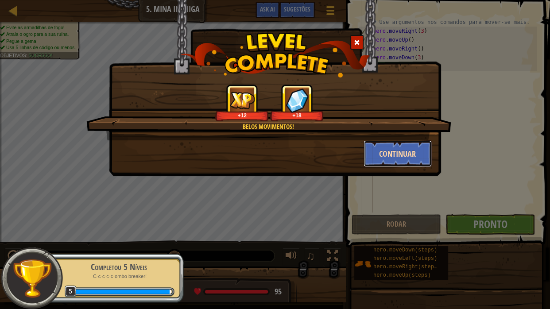
click at [376, 150] on button "Continuar" at bounding box center [397, 153] width 69 height 27
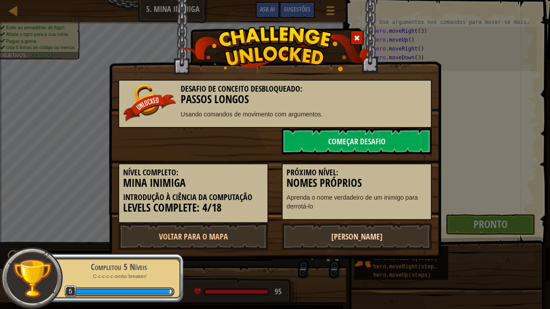
click at [331, 231] on link "[PERSON_NAME]" at bounding box center [356, 236] width 150 height 27
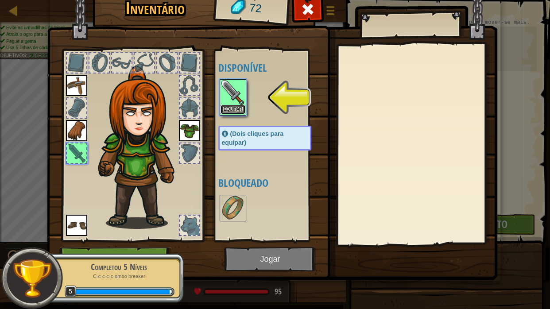
click at [231, 106] on button "Equipar" at bounding box center [232, 109] width 25 height 9
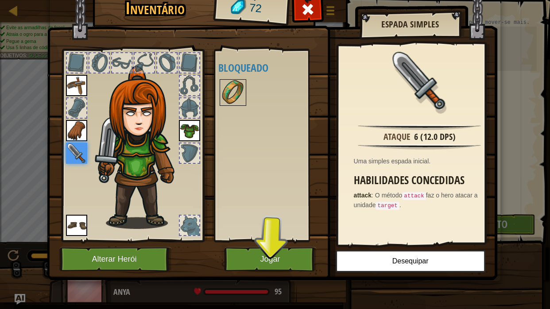
click at [234, 102] on img at bounding box center [232, 92] width 25 height 25
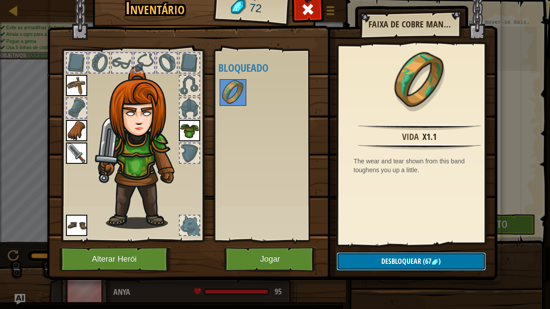
click at [414, 244] on span "Desbloquear" at bounding box center [401, 261] width 40 height 10
click at [414, 244] on button "Confirmar" at bounding box center [410, 261] width 149 height 18
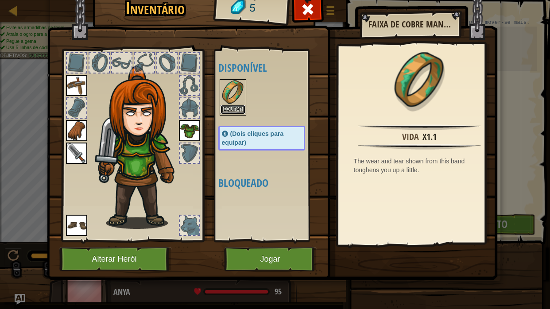
click at [240, 109] on button "Equipar" at bounding box center [232, 109] width 25 height 9
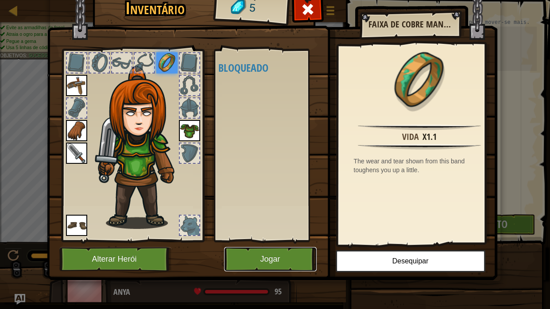
click at [242, 244] on button "Jogar" at bounding box center [270, 259] width 93 height 24
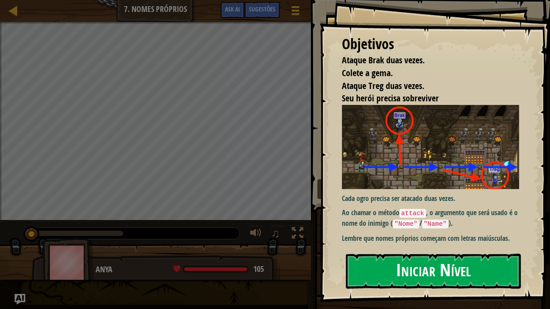
click at [414, 244] on button "Iniciar Nível" at bounding box center [433, 271] width 175 height 35
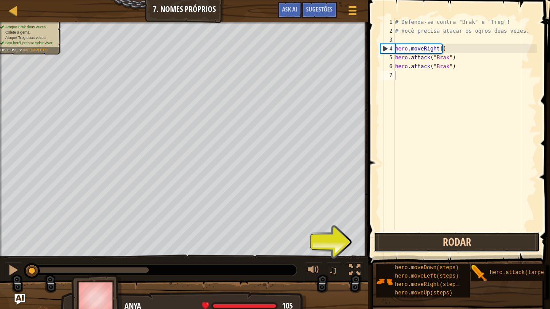
click at [442, 244] on button "Rodar" at bounding box center [457, 242] width 166 height 20
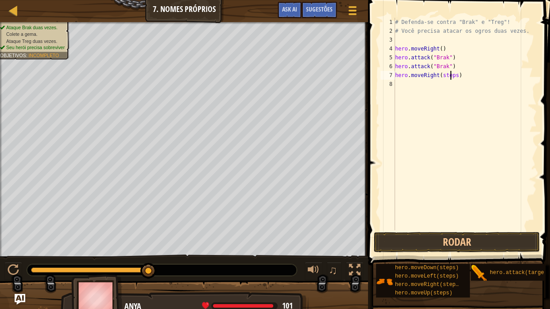
click at [451, 76] on div "# Defenda-se contra "Brak" e "Treg"! # Você precisa atacar os ogros duas vezes.…" at bounding box center [464, 133] width 143 height 230
click at [452, 76] on div "# Defenda-se contra "Brak" e "Treg"! # Você precisa atacar os ogros duas vezes.…" at bounding box center [464, 133] width 143 height 230
drag, startPoint x: 483, startPoint y: 273, endPoint x: 478, endPoint y: 259, distance: 15.0
click at [478, 244] on div "hero.moveDown(steps) hero.moveLeft(steps) hero.moveRight(steps) hero.moveUp(ste…" at bounding box center [459, 280] width 168 height 35
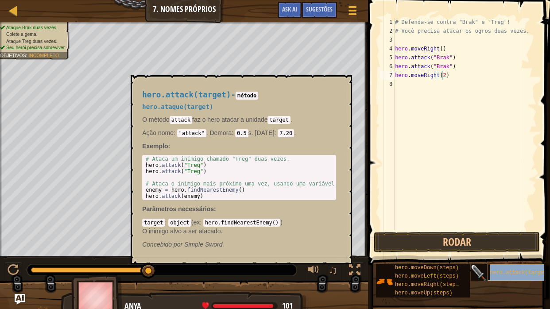
click at [493, 244] on span "hero.attack(target)" at bounding box center [520, 273] width 61 height 6
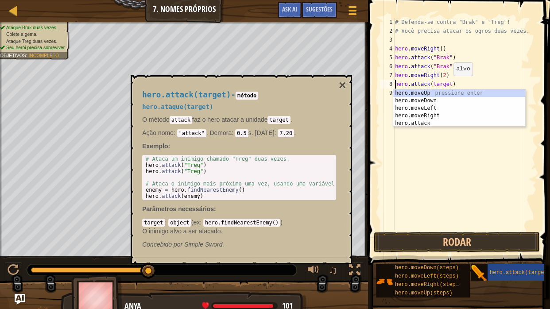
click at [446, 84] on div "# Defenda-se contra "Brak" e "Treg"! # Você precisa atacar os ogros duas vezes.…" at bounding box center [464, 133] width 143 height 230
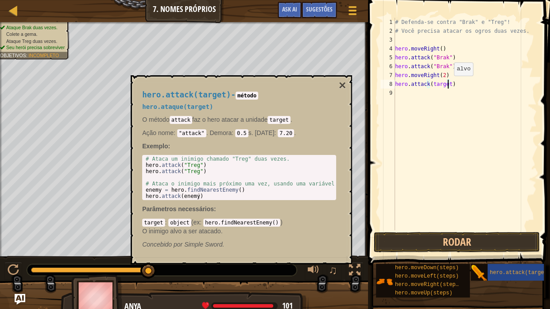
click at [446, 84] on div "# Defenda-se contra "Brak" e "Treg"! # Você precisa atacar os ogros duas vezes.…" at bounding box center [464, 133] width 143 height 230
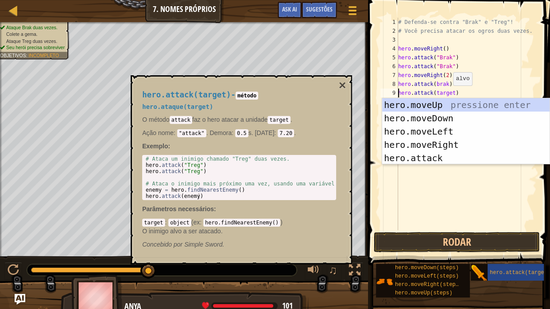
click at [448, 94] on div "# Defenda-se contra "Brak" e "Treg"! # Você precisa atacar os ogros duas vezes.…" at bounding box center [466, 133] width 141 height 230
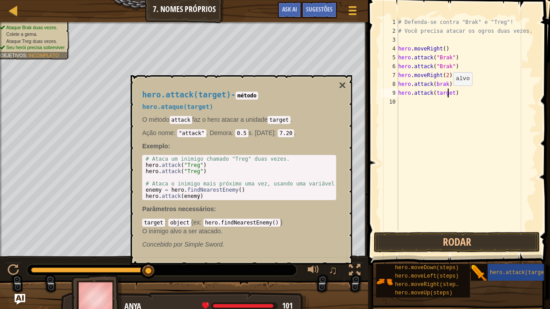
click at [448, 94] on div "# Defenda-se contra "Brak" e "Treg"! # Você precisa atacar os ogros duas vezes.…" at bounding box center [466, 133] width 141 height 230
click at [449, 93] on div "# Defenda-se contra "Brak" e "Treg"! # Você precisa atacar os ogros duas vezes.…" at bounding box center [466, 133] width 141 height 230
click at [342, 80] on button "×" at bounding box center [342, 85] width 7 height 12
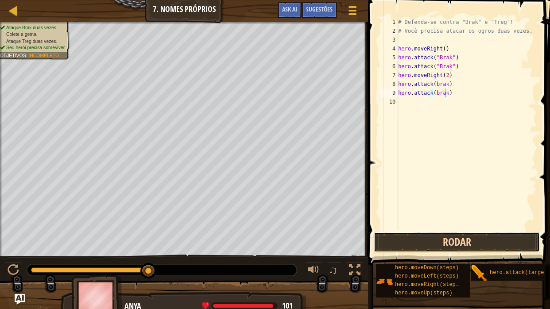
click at [395, 237] on button "Rodar" at bounding box center [457, 242] width 166 height 20
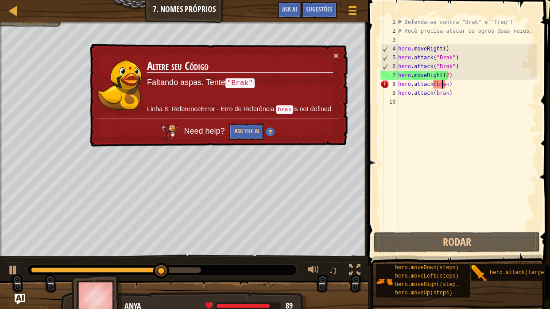
click at [443, 85] on div "# Defenda-se contra "Brak" e "Treg"! # Você precisa atacar os ogros duas vezes.…" at bounding box center [466, 133] width 141 height 230
click at [332, 55] on td "Altere seu Código Faltando aspas. Tente "Brak" Linha 8: ReferenceError - Erro d…" at bounding box center [239, 85] width 187 height 68
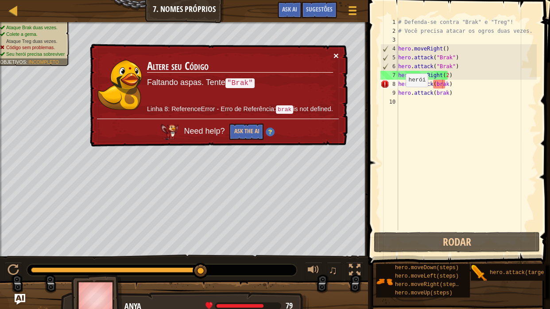
click at [335, 52] on button "×" at bounding box center [335, 55] width 5 height 9
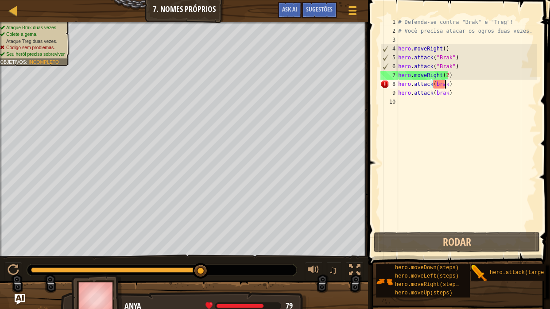
click at [444, 87] on div "# Defenda-se contra "Brak" e "Treg"! # Você precisa atacar os ogros duas vezes.…" at bounding box center [466, 133] width 141 height 230
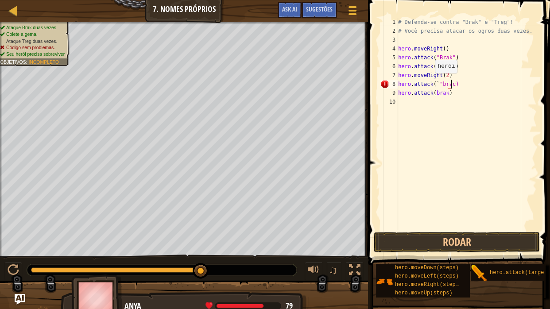
scroll to position [4, 4]
click at [443, 93] on div "# Defenda-se contra "Brak" e "Treg"! # Você precisa atacar os ogros duas vezes.…" at bounding box center [466, 133] width 141 height 230
click at [467, 237] on button "Rodar" at bounding box center [457, 242] width 166 height 20
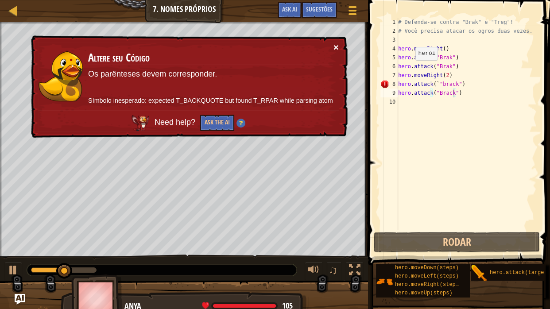
click at [334, 43] on button "×" at bounding box center [335, 46] width 5 height 9
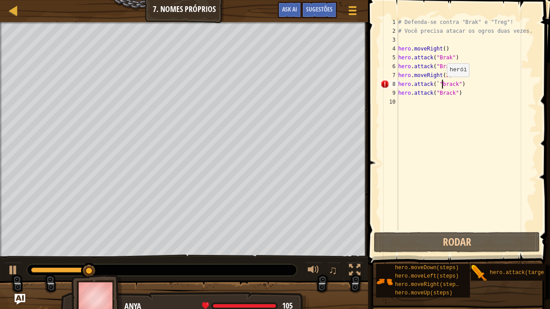
click at [442, 85] on div "# Defenda-se contra "Brak" e "Treg"! # Você precisa atacar os ogros duas vezes.…" at bounding box center [466, 133] width 141 height 230
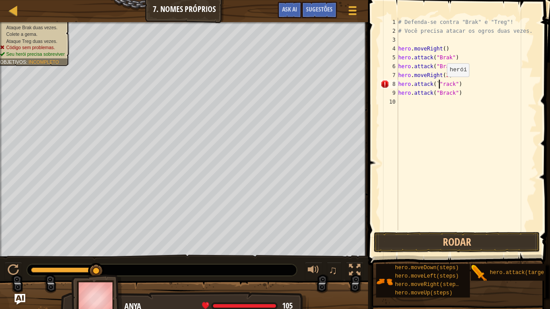
scroll to position [4, 4]
click at [434, 243] on button "Rodar" at bounding box center [457, 242] width 166 height 20
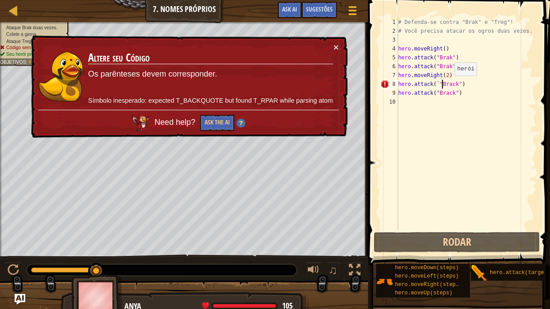
click at [449, 84] on div "# Defenda-se contra "Brak" e "Treg"! # Você precisa atacar os ogros duas vezes.…" at bounding box center [466, 133] width 141 height 230
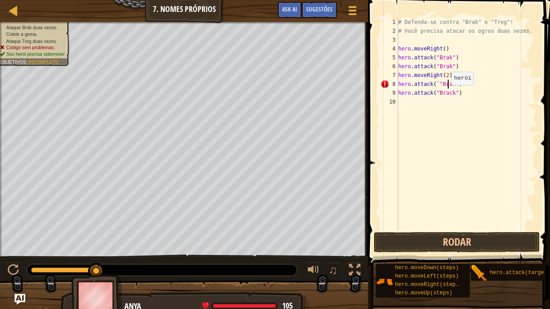
click at [446, 93] on div "# Defenda-se contra "Brak" e "Treg"! # Você precisa atacar os ogros duas vezes.…" at bounding box center [466, 133] width 141 height 230
click at [449, 241] on button "Rodar" at bounding box center [457, 242] width 166 height 20
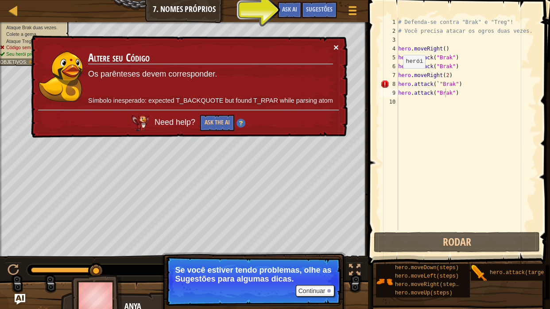
click at [335, 44] on button "×" at bounding box center [335, 46] width 5 height 9
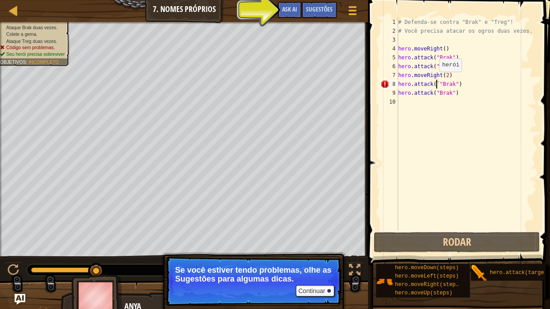
click at [434, 80] on div "# Defenda-se contra "Brak" e "Treg"! # Você precisa atacar os ogros duas vezes.…" at bounding box center [466, 133] width 141 height 230
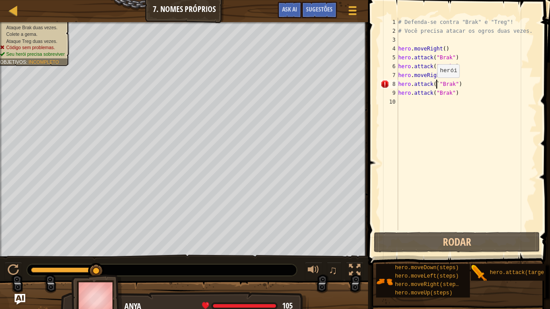
type textarea "hero.attack("Brak")"
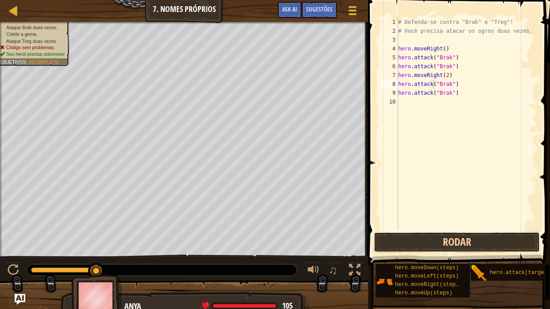
click at [423, 237] on button "Rodar" at bounding box center [457, 242] width 166 height 20
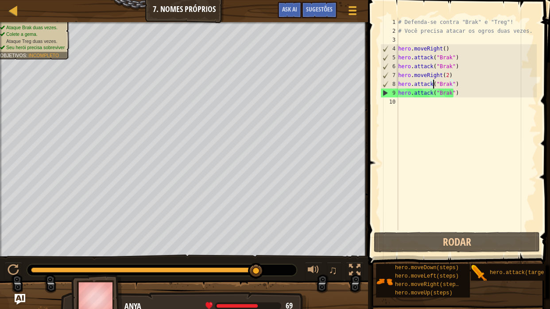
click at [475, 99] on div "# Defenda-se contra "Brak" e "Treg"! # Você precisa atacar os ogros duas vezes.…" at bounding box center [466, 133] width 141 height 230
click at [449, 95] on div "# Defenda-se contra "Brak" e "Treg"! # Você precisa atacar os ogros duas vezes.…" at bounding box center [466, 133] width 141 height 230
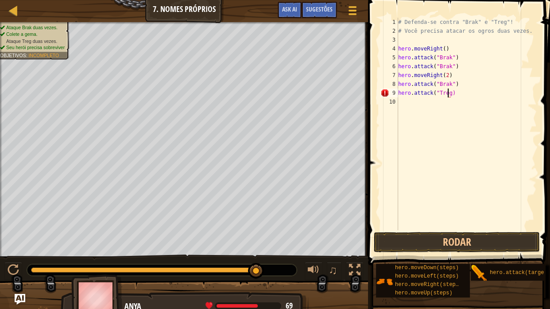
scroll to position [4, 4]
click at [477, 244] on button "Rodar" at bounding box center [457, 242] width 166 height 20
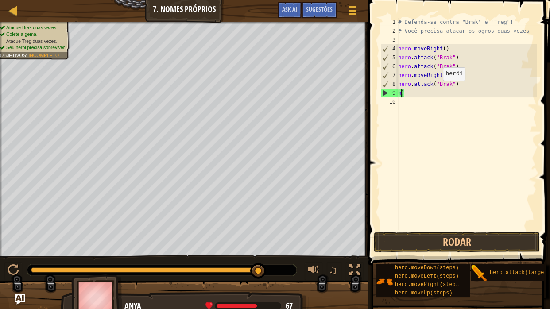
scroll to position [4, 0]
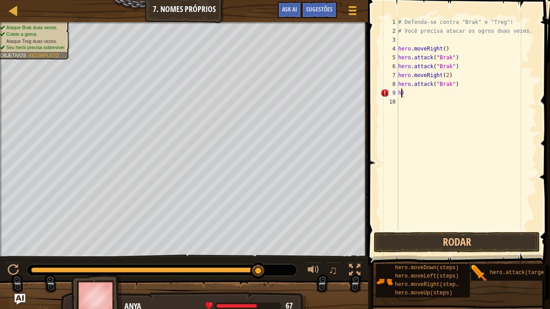
type textarea ")"
click at [408, 95] on div "# Defenda-se contra "Brak" e "Treg"! # Você precisa atacar os ogros duas vezes.…" at bounding box center [466, 133] width 141 height 230
click at [447, 86] on div "# Defenda-se contra "Brak" e "Treg"! # Você precisa atacar os ogros duas vezes.…" at bounding box center [466, 133] width 141 height 230
type textarea "hero.attack("Treg")"
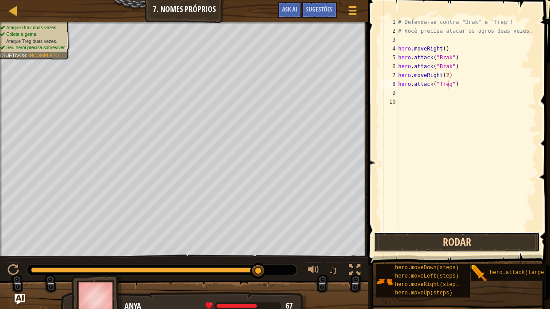
click at [431, 238] on button "Rodar" at bounding box center [457, 242] width 166 height 20
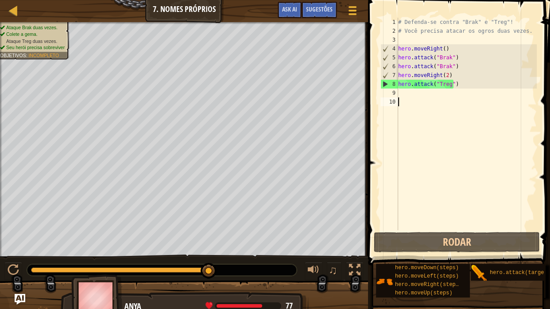
click at [465, 97] on div "# Defenda-se contra "Brak" e "Treg"! # Você precisa atacar os ogros duas vezes.…" at bounding box center [466, 133] width 141 height 230
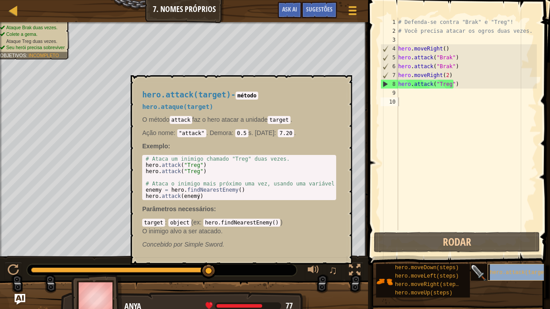
click at [497, 244] on div "hero.attack(target)" at bounding box center [523, 272] width 72 height 17
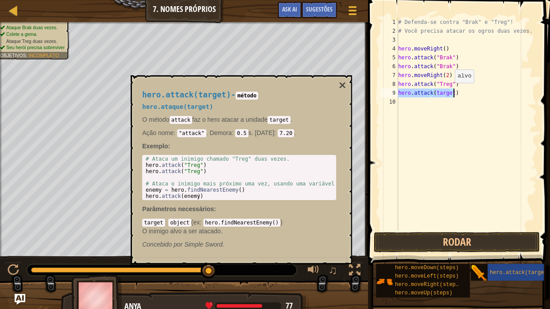
click at [450, 91] on div "# Defenda-se contra "Brak" e "Treg"! # Você precisa atacar os ogros duas vezes.…" at bounding box center [466, 124] width 140 height 212
type textarea "hero.attack("Treg")"
click at [342, 84] on button "×" at bounding box center [342, 85] width 7 height 12
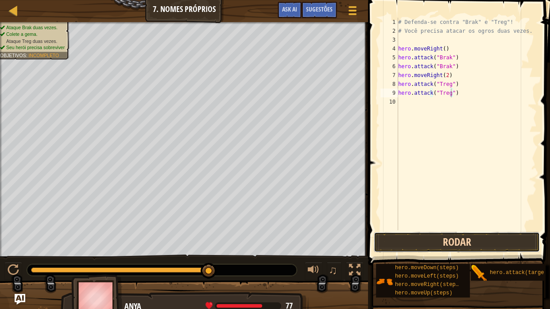
click at [398, 235] on button "Rodar" at bounding box center [457, 242] width 166 height 20
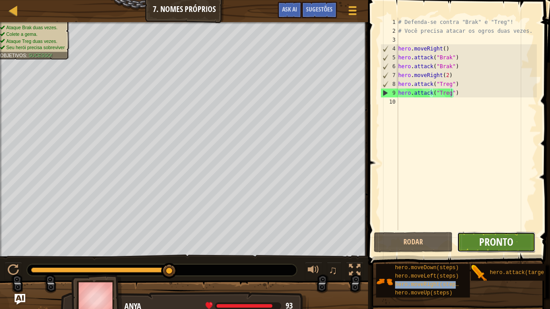
click at [482, 239] on span "Pronto" at bounding box center [496, 242] width 34 height 14
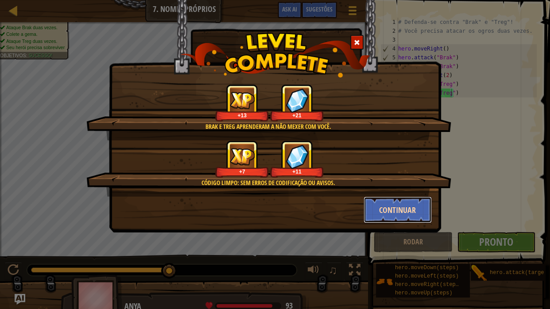
click at [418, 211] on button "Continuar" at bounding box center [397, 210] width 69 height 27
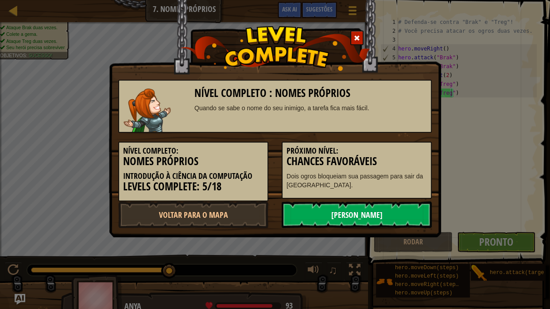
click at [396, 211] on link "[PERSON_NAME]" at bounding box center [356, 214] width 150 height 27
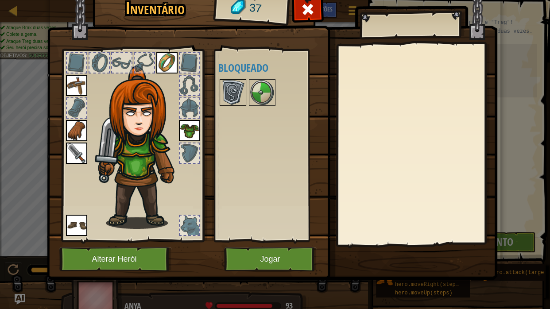
click at [225, 100] on img at bounding box center [232, 92] width 25 height 25
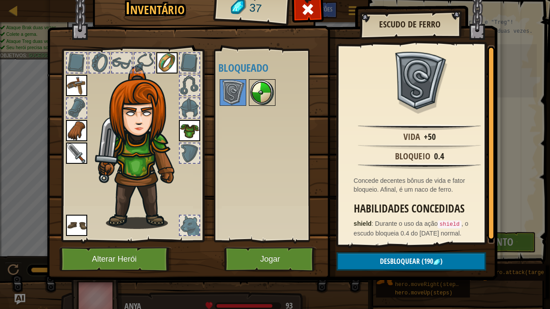
click at [255, 98] on img at bounding box center [262, 92] width 25 height 25
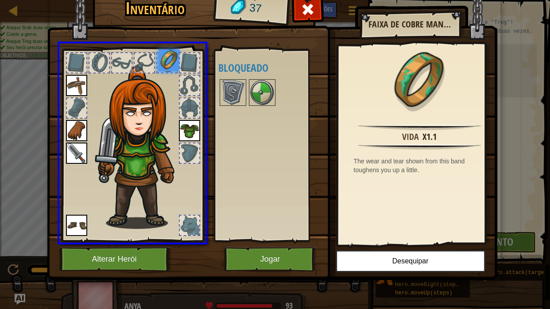
drag, startPoint x: 161, startPoint y: 62, endPoint x: 173, endPoint y: 65, distance: 12.7
click at [173, 65] on img at bounding box center [168, 60] width 21 height 21
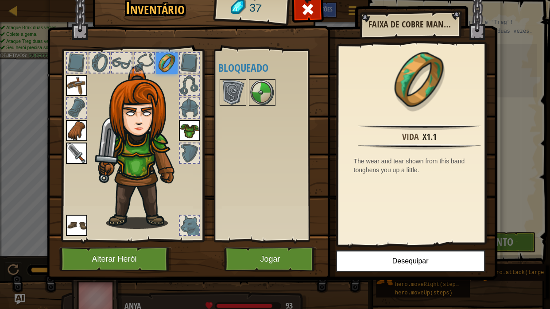
click at [255, 244] on img at bounding box center [272, 119] width 450 height 321
click at [255, 244] on button "Jogar" at bounding box center [270, 259] width 93 height 24
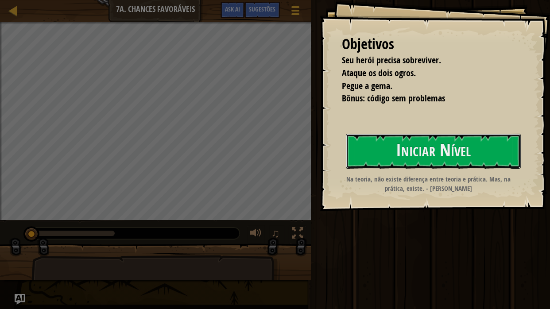
drag, startPoint x: 375, startPoint y: 156, endPoint x: 374, endPoint y: 183, distance: 27.0
click at [374, 175] on div "Objetivos Seu herói precisa sobreviver. Ataque os dois ogros. Pegue a gema. Bôn…" at bounding box center [435, 105] width 230 height 211
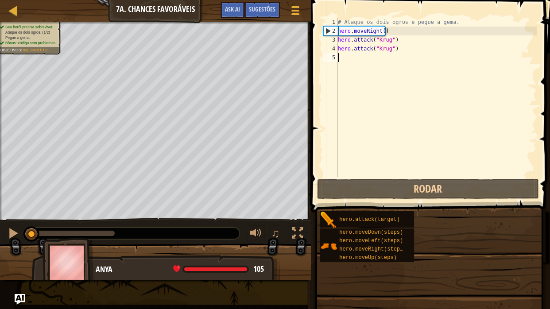
click at [366, 138] on div "Objetivos Seu herói precisa sobreviver. Ataque os dois ogros. Pegue a gema. Bôn…" at bounding box center [275, 154] width 550 height 309
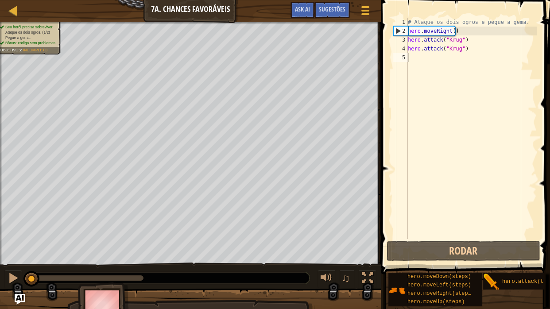
click at [419, 60] on div "# Ataque os dois ogros e pegue a gema. hero . moveRight ( ) hero . attack ( "Kr…" at bounding box center [471, 137] width 131 height 239
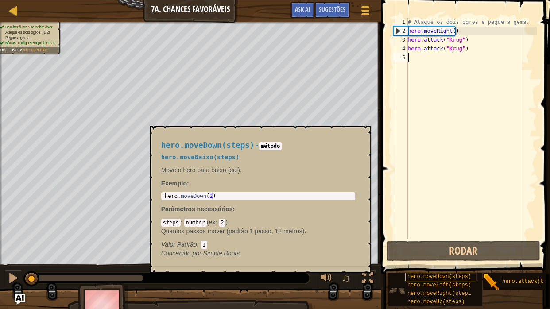
scroll to position [6, 0]
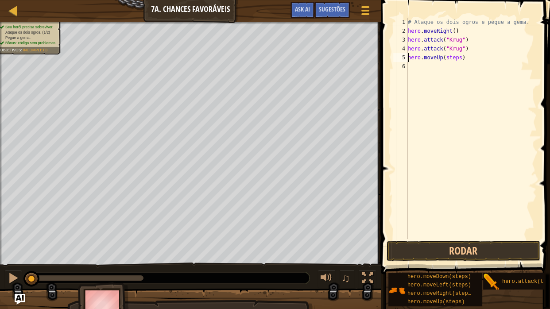
click at [456, 58] on div "# Ataque os dois ogros e pegue a gema. hero . moveRight ( ) hero . attack ( "Kr…" at bounding box center [471, 137] width 131 height 239
click at [466, 66] on div "# Ataque os dois ogros e pegue a gema. hero . moveRight ( ) hero . attack ( "Kr…" at bounding box center [471, 137] width 131 height 239
click at [454, 78] on div "# Ataque os dois ogros e pegue a gema. hero . moveRight ( ) hero . attack ( "Kr…" at bounding box center [471, 137] width 131 height 239
click at [456, 79] on div "# Ataque os dois ogros e pegue a gema. hero . moveRight ( ) hero . attack ( "Kr…" at bounding box center [471, 137] width 131 height 239
click at [462, 84] on div "# Ataque os dois ogros e pegue a gema. hero . moveRight ( ) hero . attack ( "Kr…" at bounding box center [471, 137] width 131 height 239
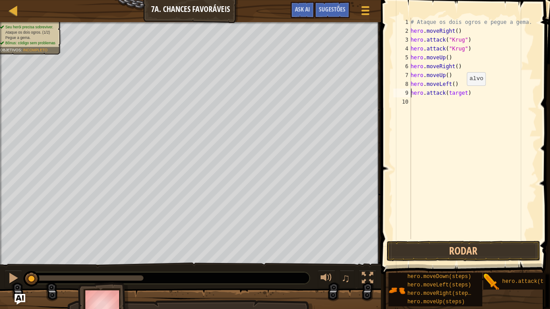
click at [460, 93] on div "# Ataque os dois ogros e pegue a gema. hero . moveRight ( ) hero . attack ( "Kr…" at bounding box center [473, 137] width 128 height 239
click at [461, 93] on div "# Ataque os dois ogros e pegue a gema. hero . moveRight ( ) hero . attack ( "Kr…" at bounding box center [473, 137] width 128 height 239
click at [459, 103] on div "# Ataque os dois ogros e pegue a gema. hero . moveRight ( ) hero . attack ( "Kr…" at bounding box center [473, 137] width 128 height 239
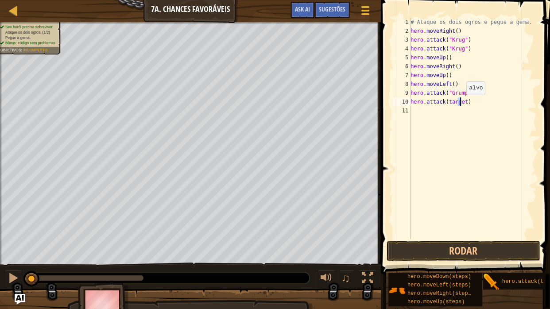
click at [461, 103] on div "# Ataque os dois ogros e pegue a gema. hero . moveRight ( ) hero . attack ( "Kr…" at bounding box center [473, 128] width 128 height 221
click at [461, 103] on div "# Ataque os dois ogros e pegue a gema. hero . moveRight ( ) hero . attack ( "Kr…" at bounding box center [473, 137] width 128 height 239
click at [462, 103] on div "# Ataque os dois ogros e pegue a gema. hero . moveRight ( ) hero . attack ( "Kr…" at bounding box center [473, 137] width 128 height 239
type textarea "hero.attack("Grump")"
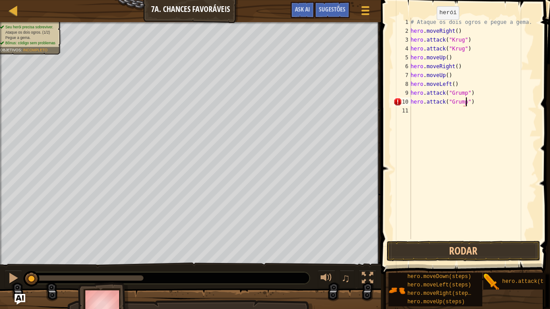
scroll to position [4, 4]
click at [421, 114] on div "# Ataque os dois ogros e pegue a gema. hero . moveRight ( ) hero . attack ( "Kr…" at bounding box center [473, 137] width 128 height 239
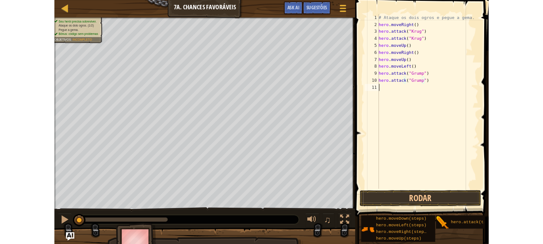
scroll to position [4, 0]
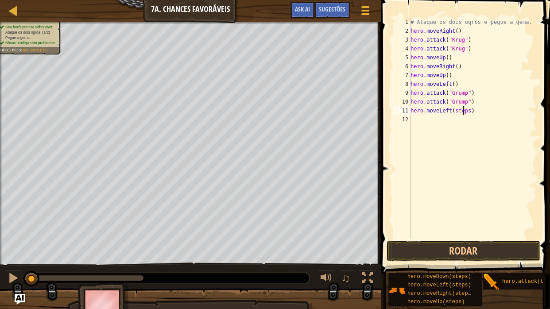
click at [464, 113] on div "# Ataque os dois ogros e pegue a gema. hero . moveRight ( ) hero . attack ( "Kr…" at bounding box center [473, 137] width 128 height 239
click at [466, 113] on div "# Ataque os dois ogros e pegue a gema. hero . moveRight ( ) hero . attack ( "Kr…" at bounding box center [473, 137] width 128 height 239
type textarea "hero.moveLeft()"
click at [445, 244] on button "Rodar" at bounding box center [463, 251] width 154 height 20
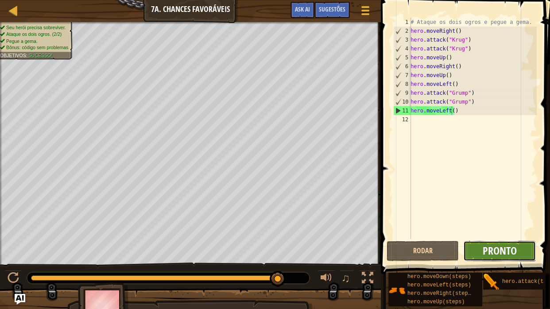
click at [501, 244] on span "Pronto" at bounding box center [499, 250] width 34 height 14
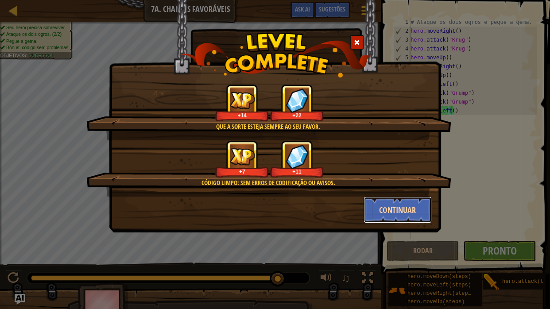
click at [410, 216] on button "Continuar" at bounding box center [397, 210] width 69 height 27
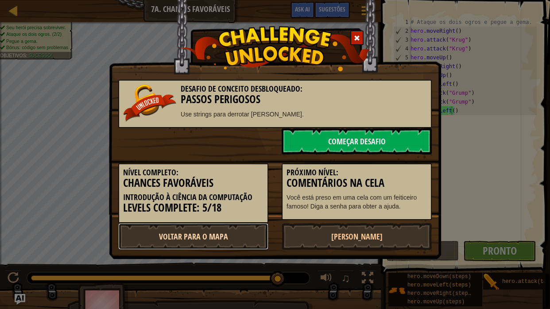
click at [237, 235] on link "Voltar para o Mapa" at bounding box center [193, 236] width 150 height 27
select select "pt-BR"
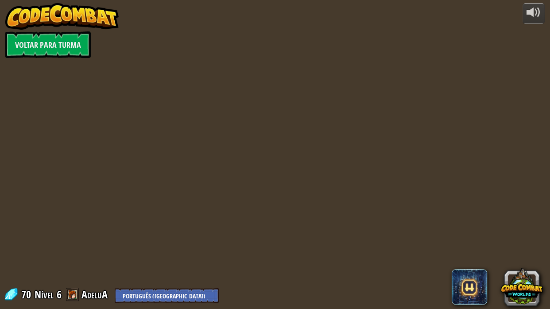
select select "pt-BR"
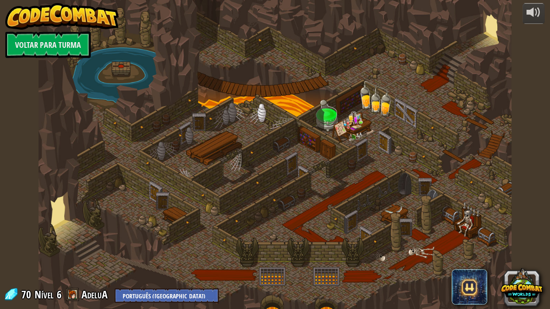
select select "pt-BR"
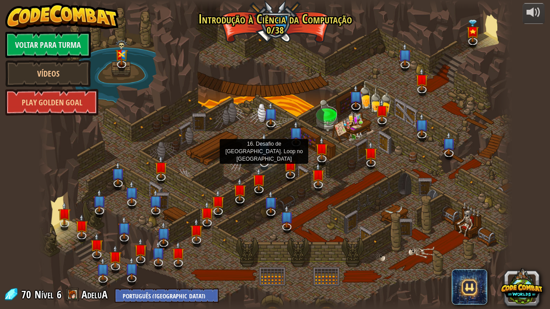
select select "pt-BR"
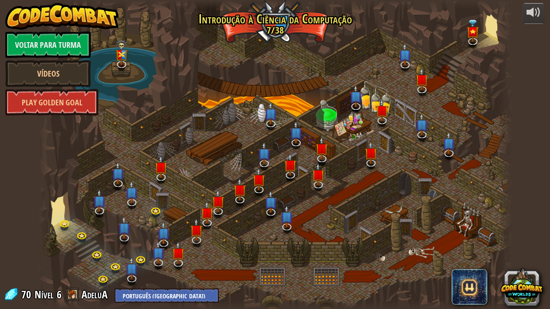
select select "pt-BR"
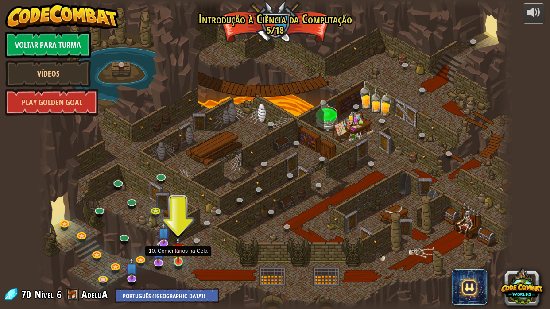
click at [181, 244] on img at bounding box center [178, 249] width 12 height 27
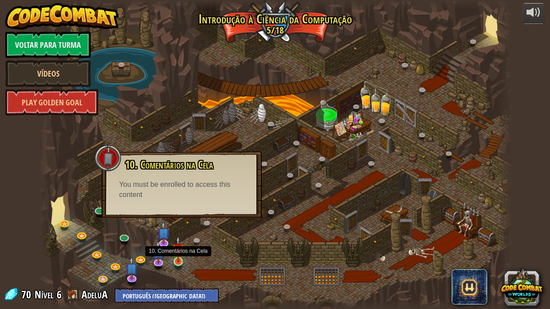
click at [178, 244] on img at bounding box center [178, 249] width 12 height 27
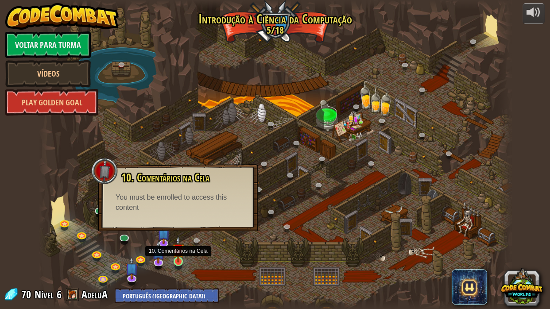
click at [178, 244] on img at bounding box center [178, 249] width 12 height 27
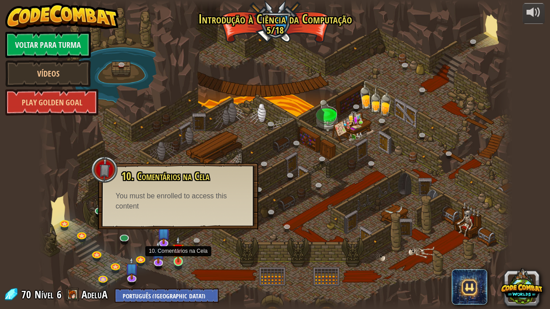
click at [177, 244] on img at bounding box center [178, 249] width 12 height 27
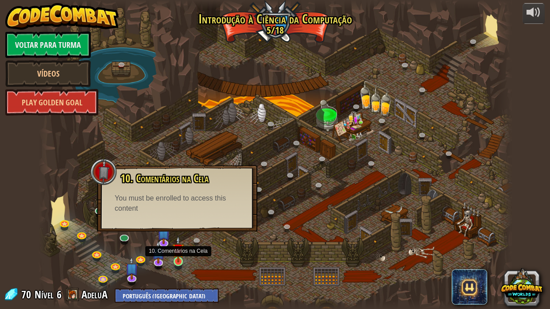
click at [177, 244] on img at bounding box center [178, 249] width 12 height 27
click at [160, 205] on div "You must be enrolled to access this content" at bounding box center [177, 203] width 125 height 20
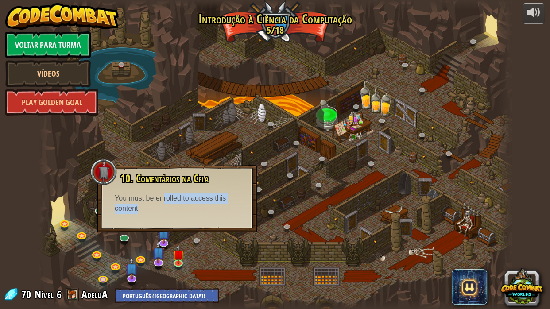
click at [162, 203] on div "You must be enrolled to access this content" at bounding box center [177, 203] width 125 height 20
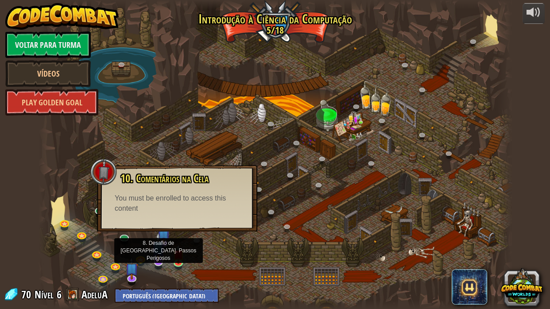
click at [152, 244] on img at bounding box center [158, 247] width 13 height 30
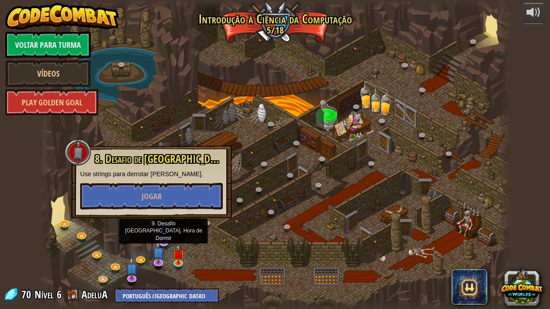
click at [168, 239] on img at bounding box center [163, 227] width 13 height 30
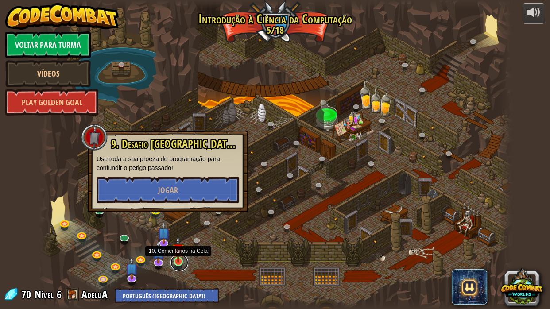
click at [177, 244] on link at bounding box center [179, 263] width 18 height 18
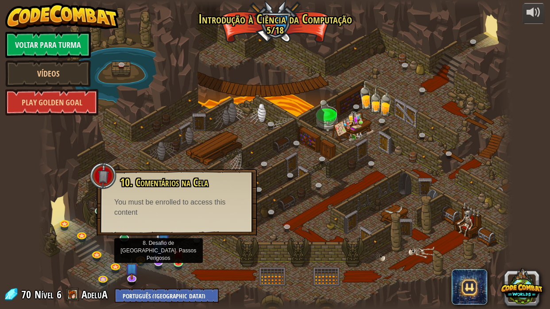
click at [163, 243] on img at bounding box center [158, 247] width 13 height 30
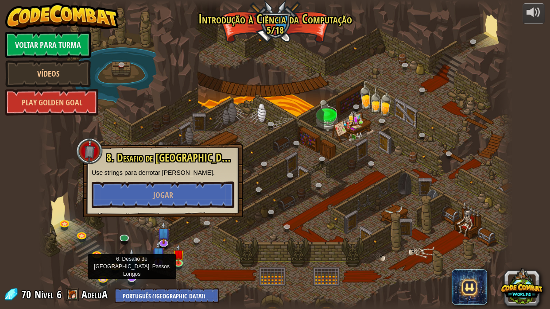
click at [135, 244] on img at bounding box center [131, 263] width 13 height 30
